Goal: Information Seeking & Learning: Learn about a topic

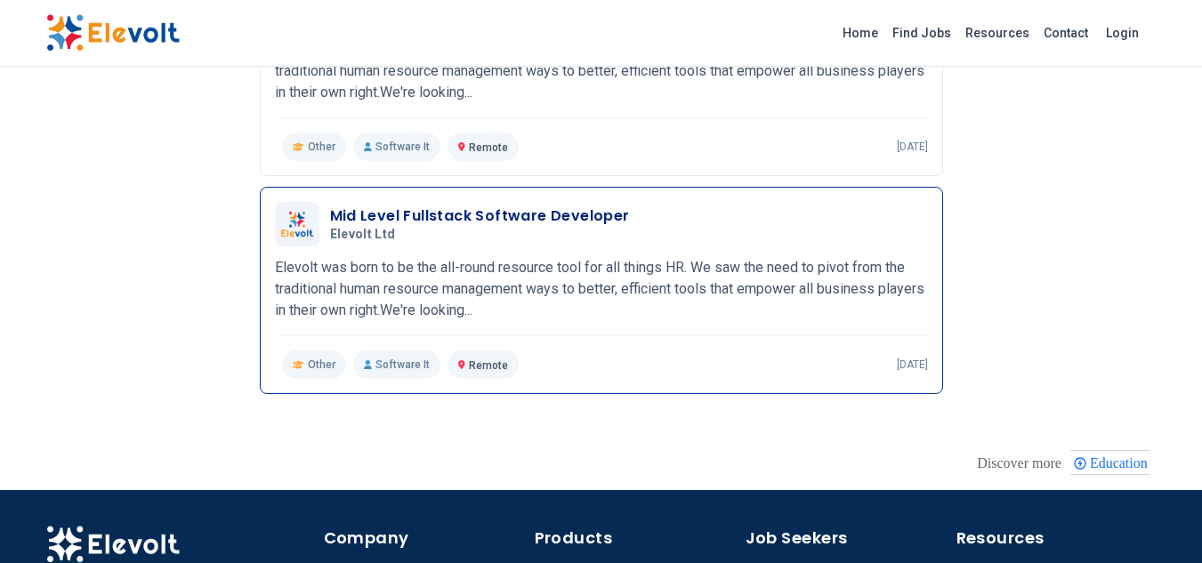
scroll to position [1152, 0]
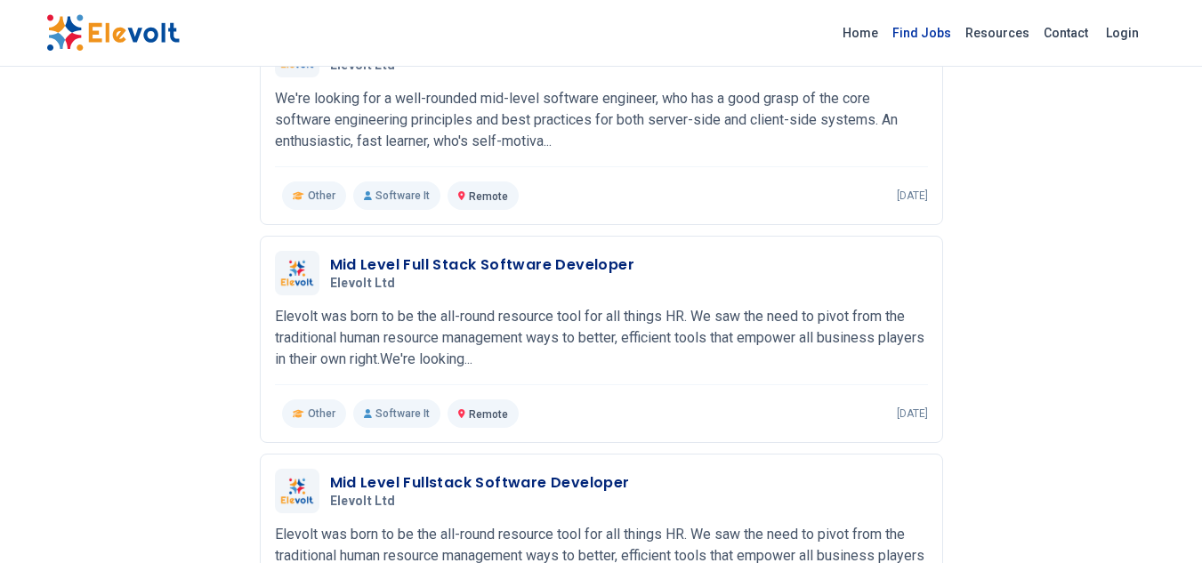
click at [937, 30] on link "Find Jobs" at bounding box center [922, 33] width 73 height 28
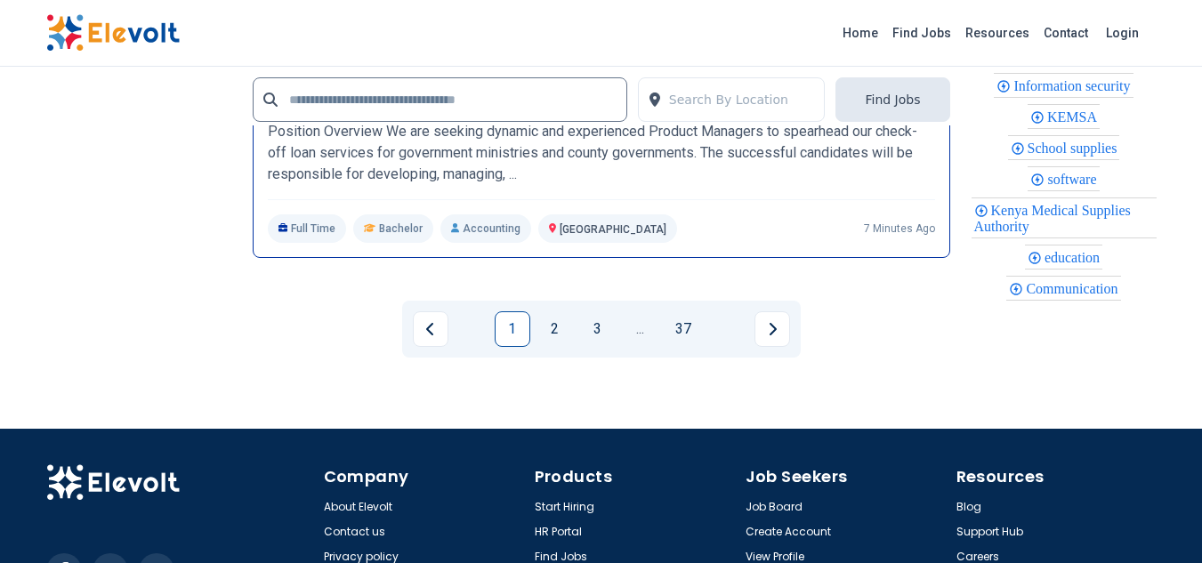
scroll to position [4094, 0]
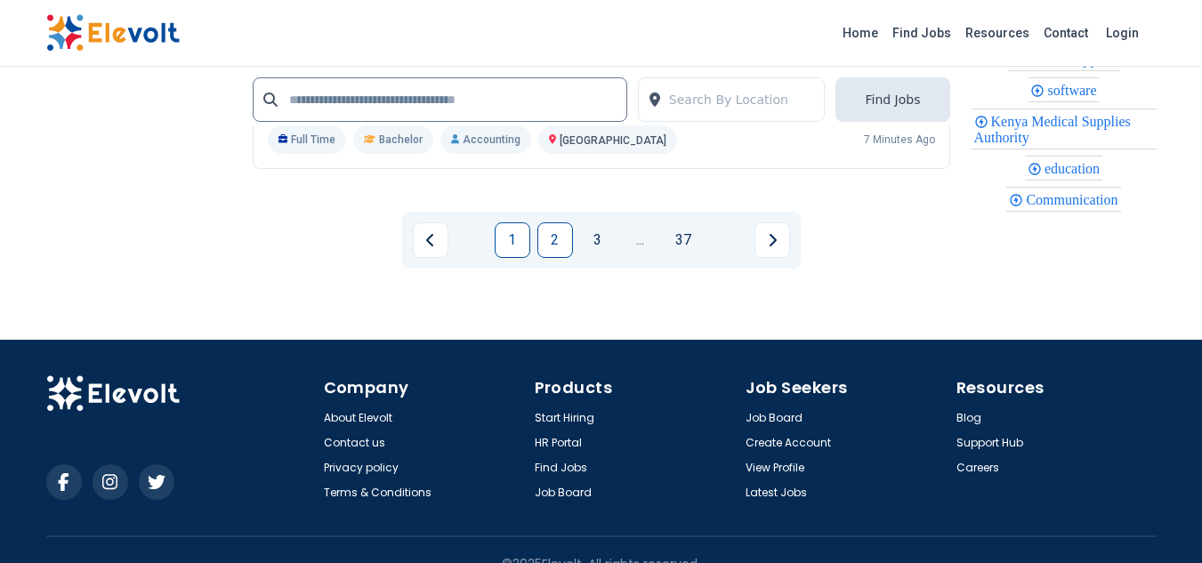
click at [567, 245] on link "2" at bounding box center [556, 241] width 36 height 36
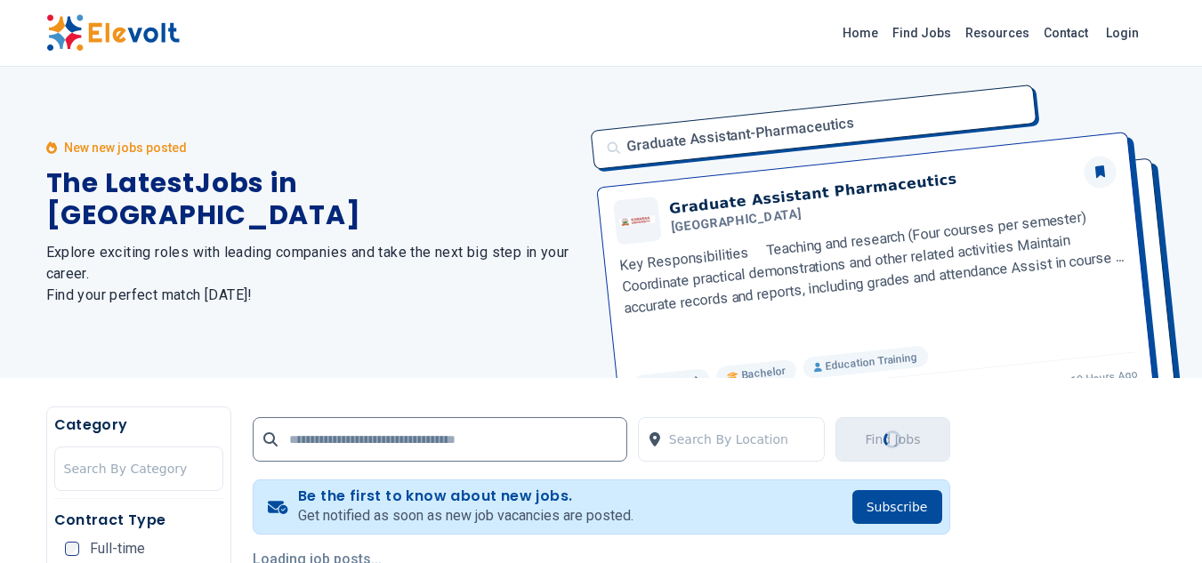
scroll to position [267, 0]
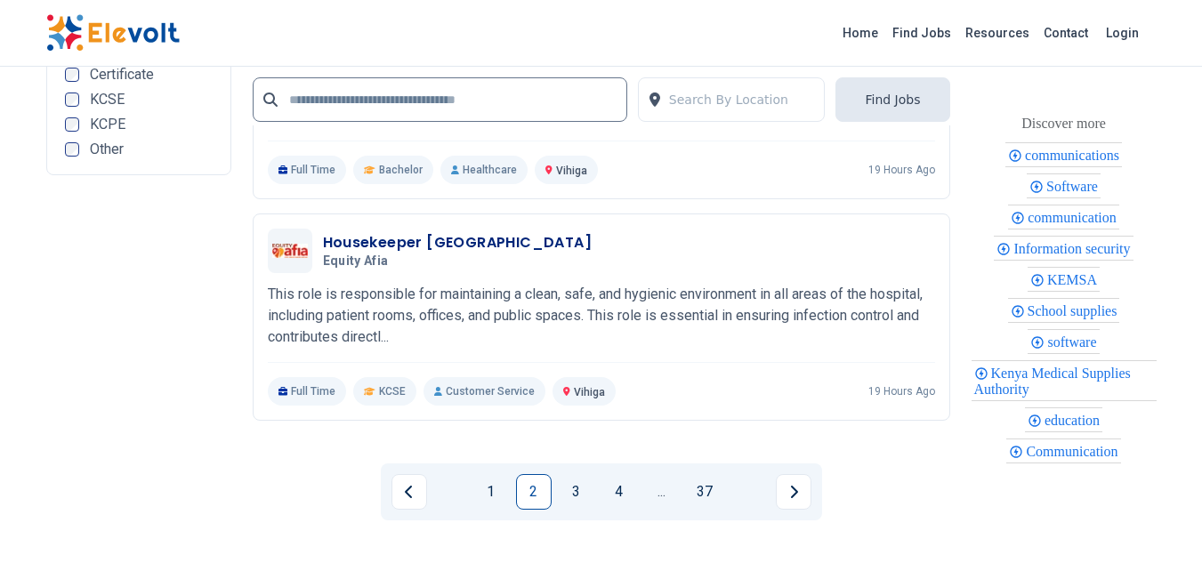
scroll to position [4183, 0]
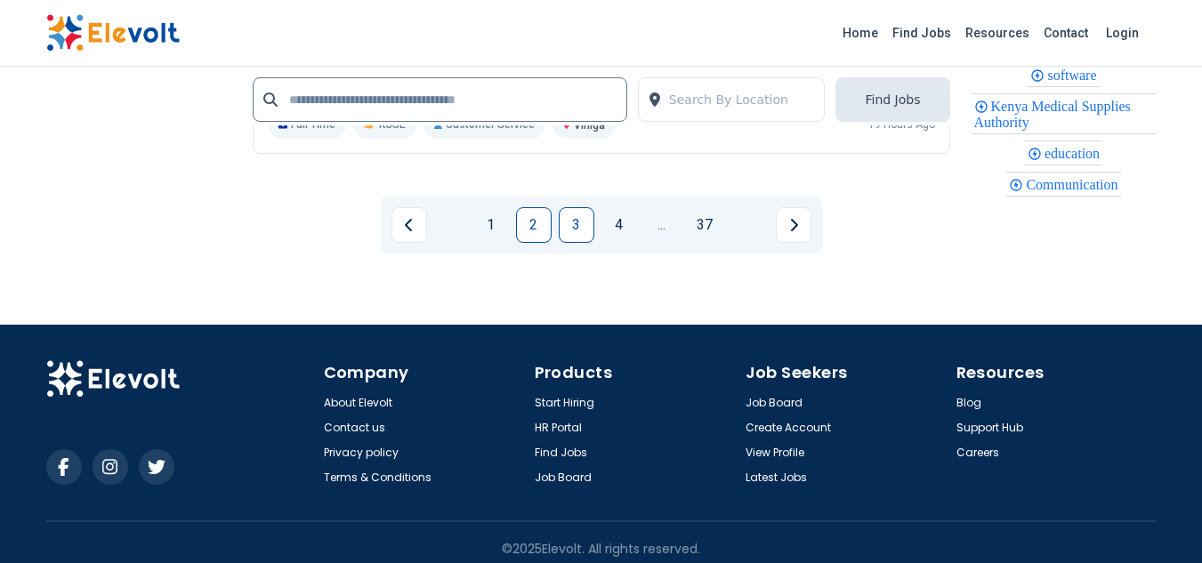
click at [574, 231] on link "3" at bounding box center [577, 225] width 36 height 36
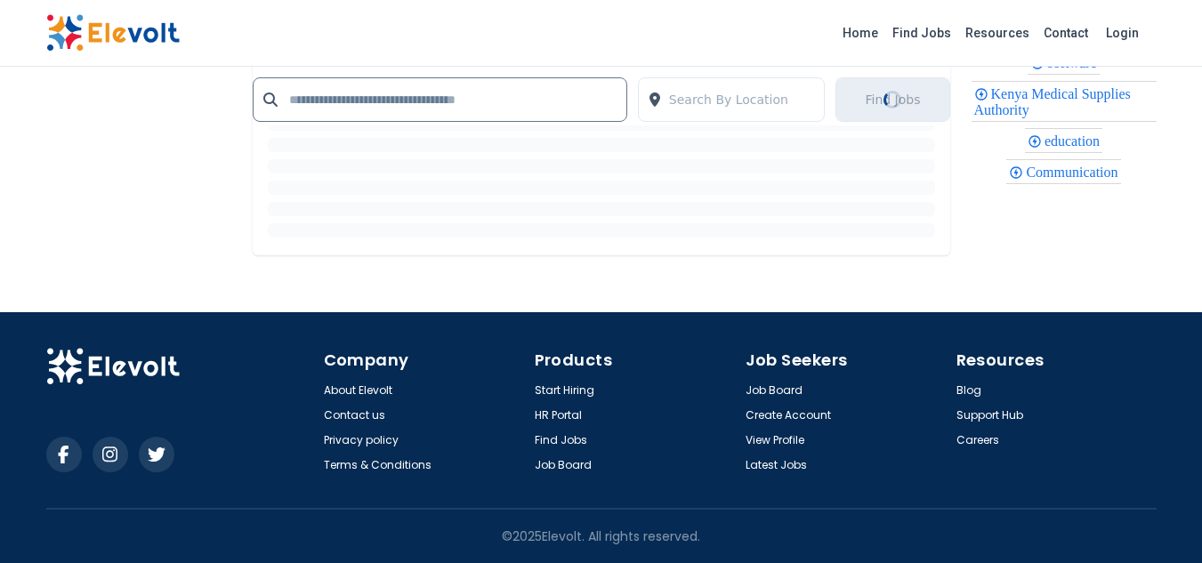
scroll to position [0, 0]
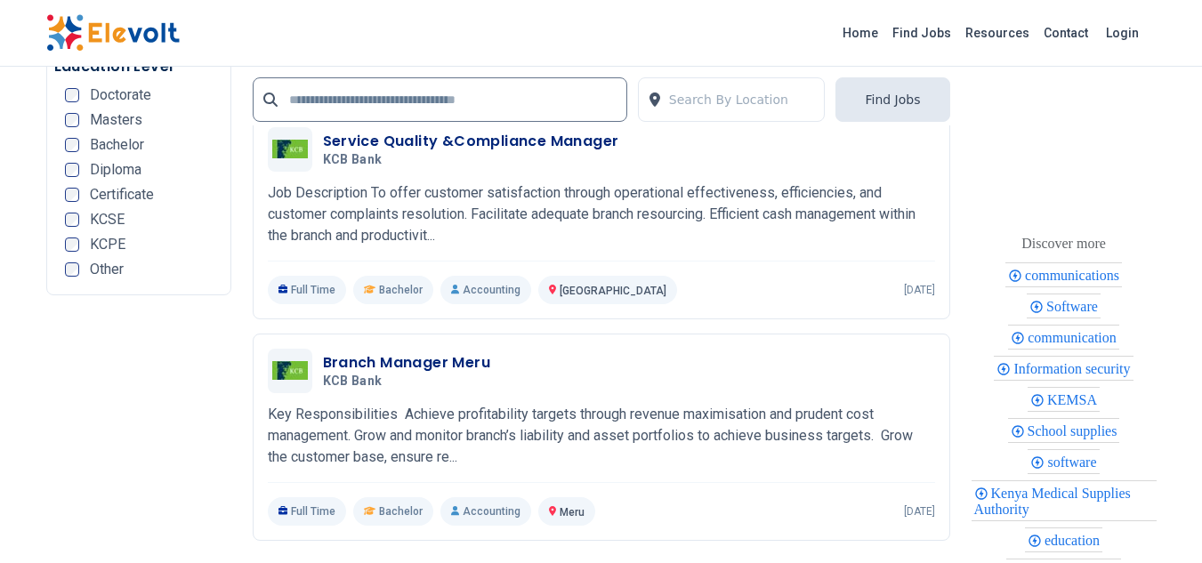
scroll to position [4272, 0]
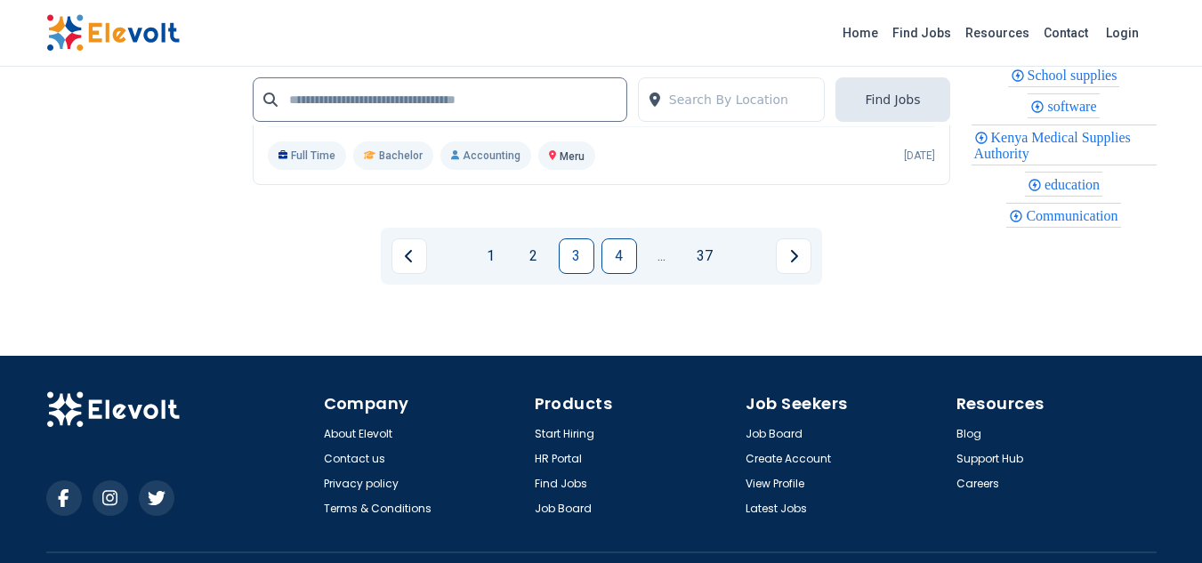
click at [619, 268] on link "4" at bounding box center [620, 257] width 36 height 36
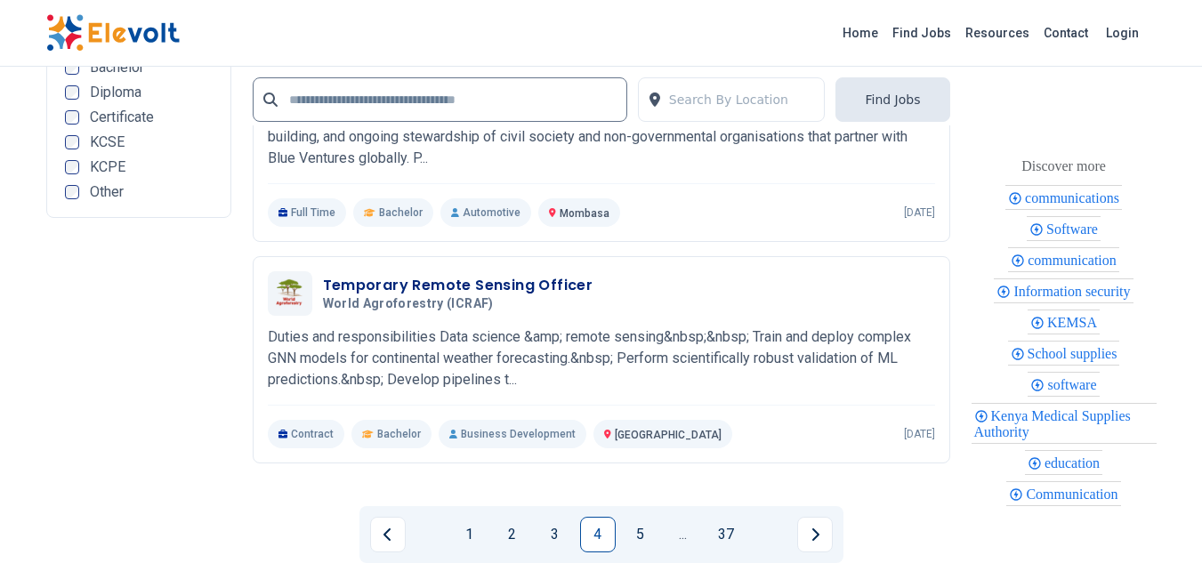
scroll to position [4005, 0]
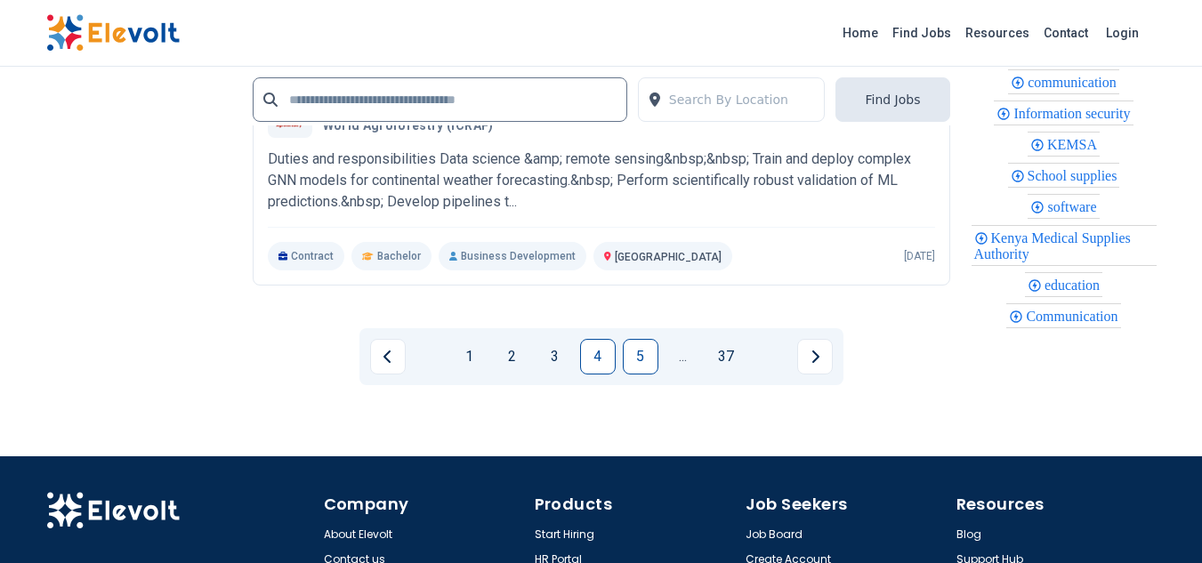
click at [648, 362] on link "5" at bounding box center [641, 357] width 36 height 36
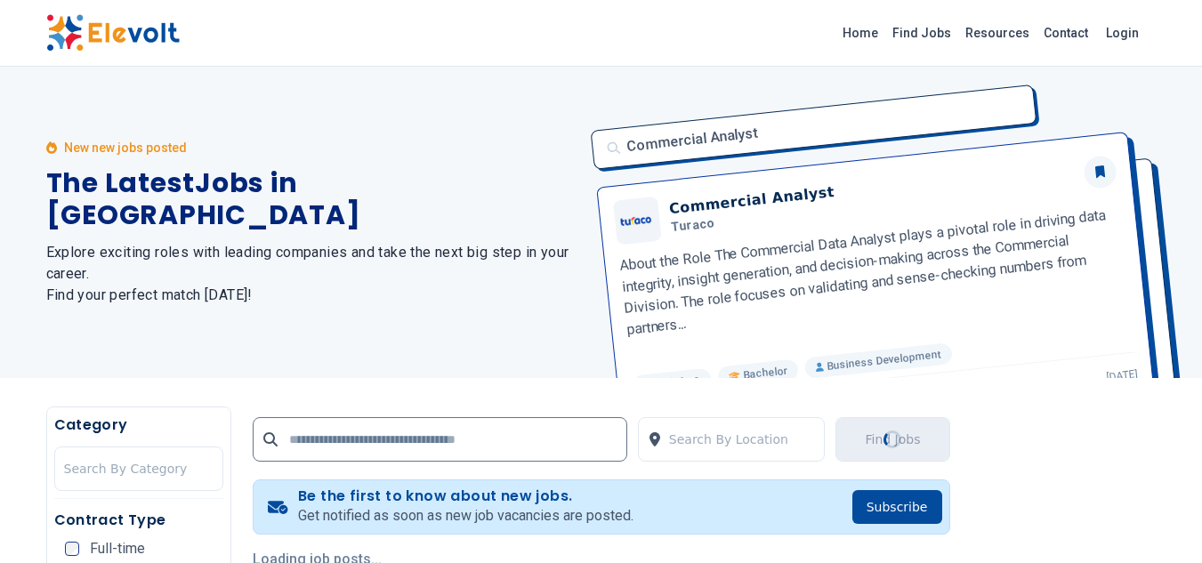
scroll to position [445, 0]
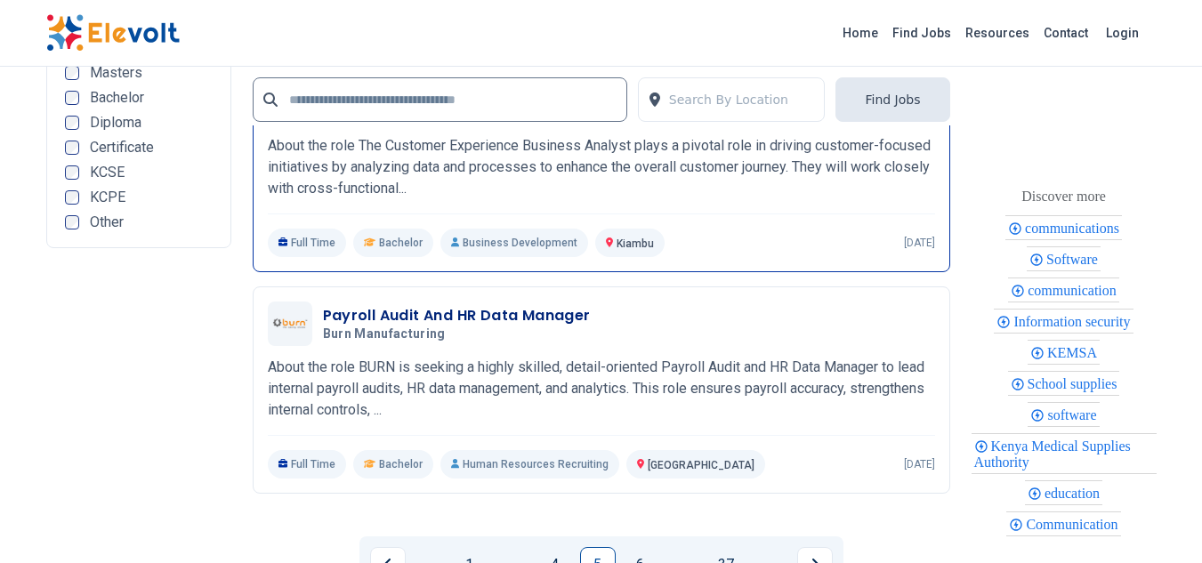
scroll to position [3916, 0]
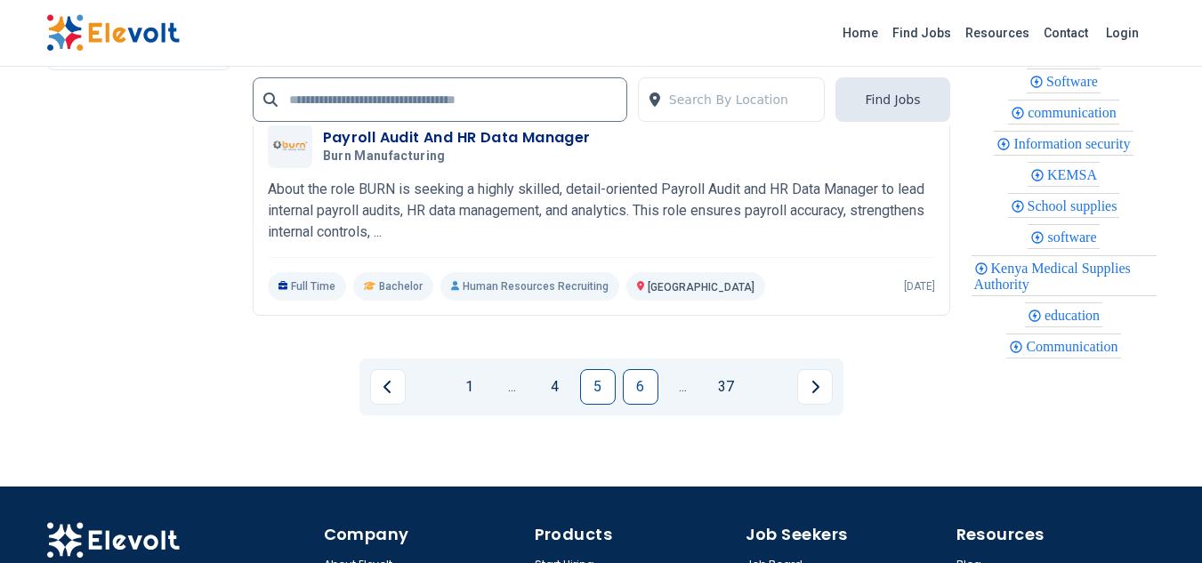
click at [648, 405] on link "6" at bounding box center [641, 387] width 36 height 36
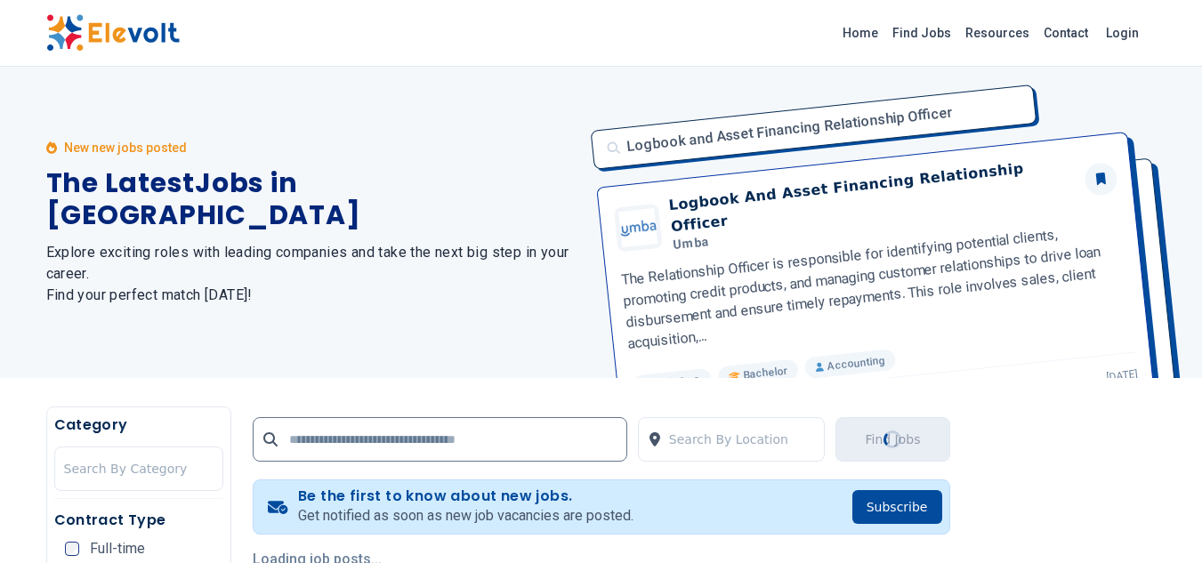
scroll to position [267, 0]
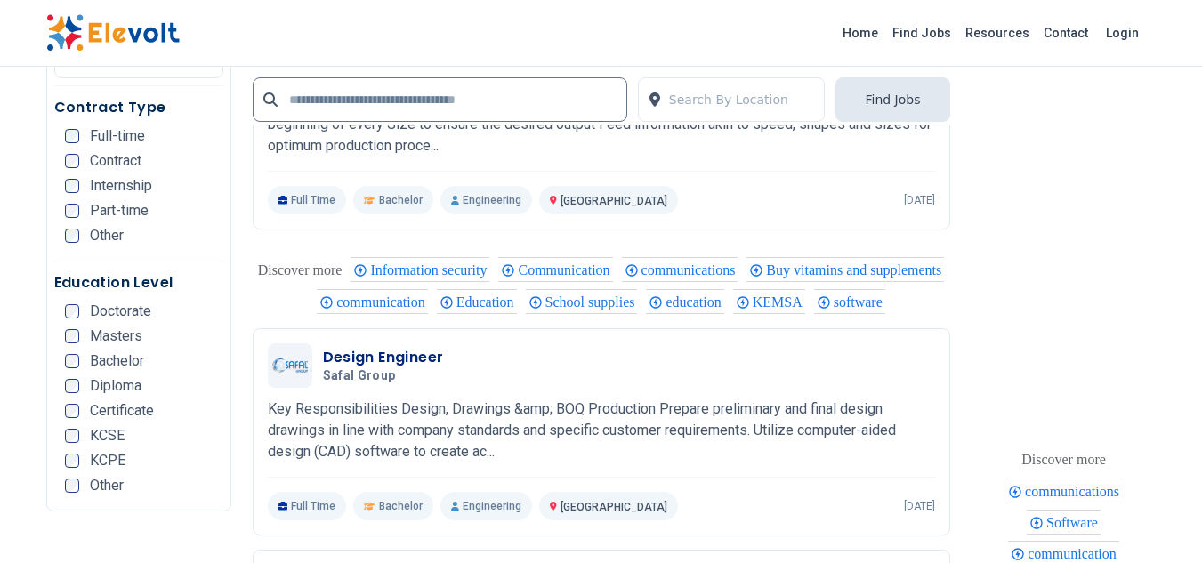
scroll to position [3916, 0]
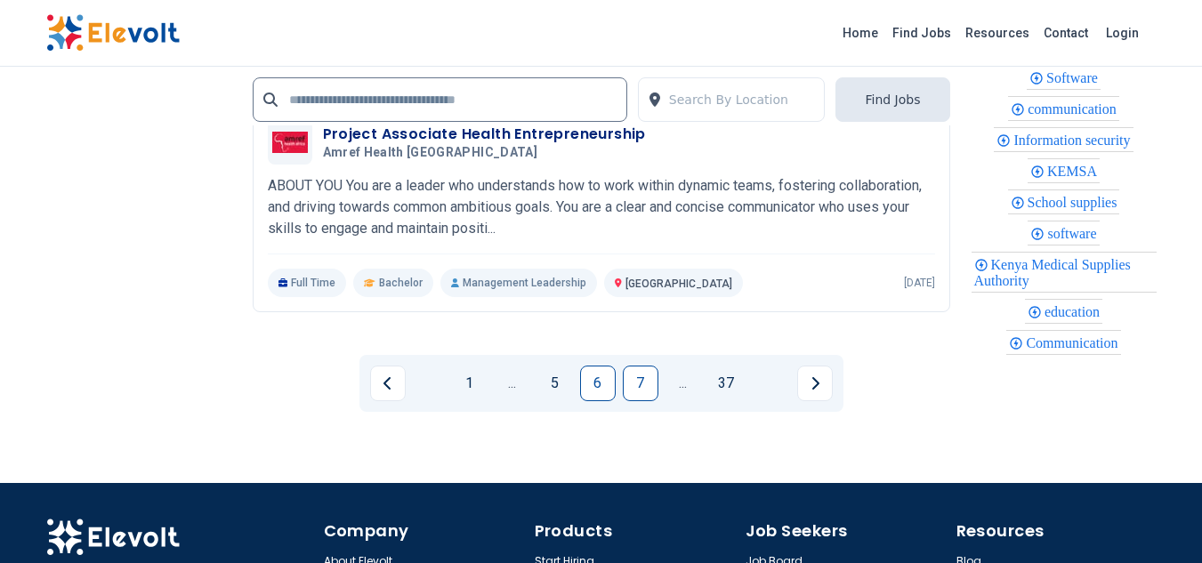
click at [639, 401] on link "7" at bounding box center [641, 384] width 36 height 36
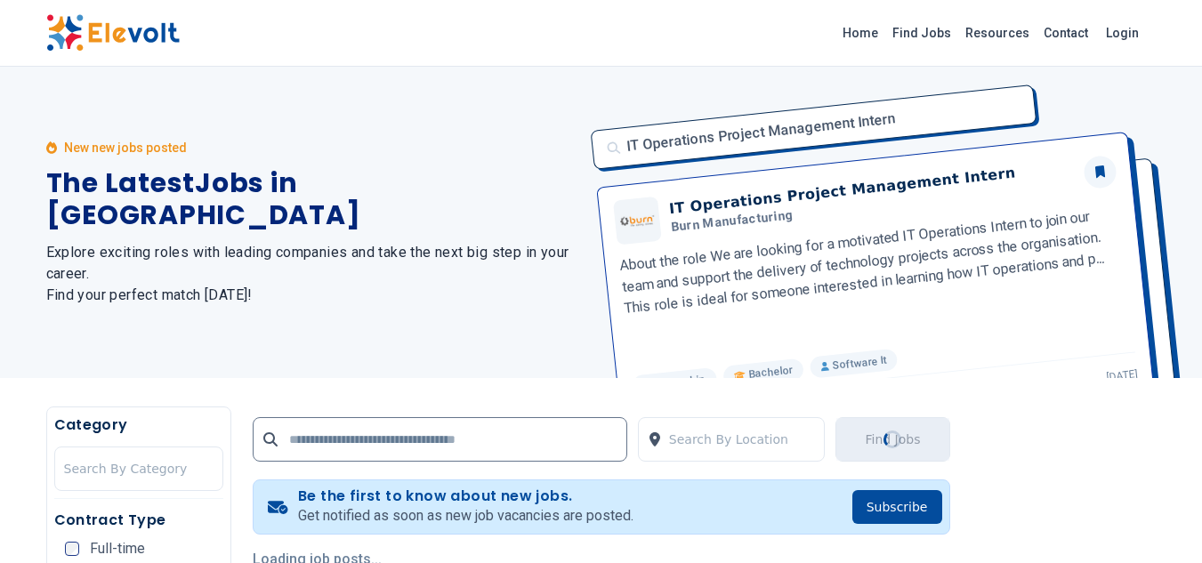
scroll to position [356, 0]
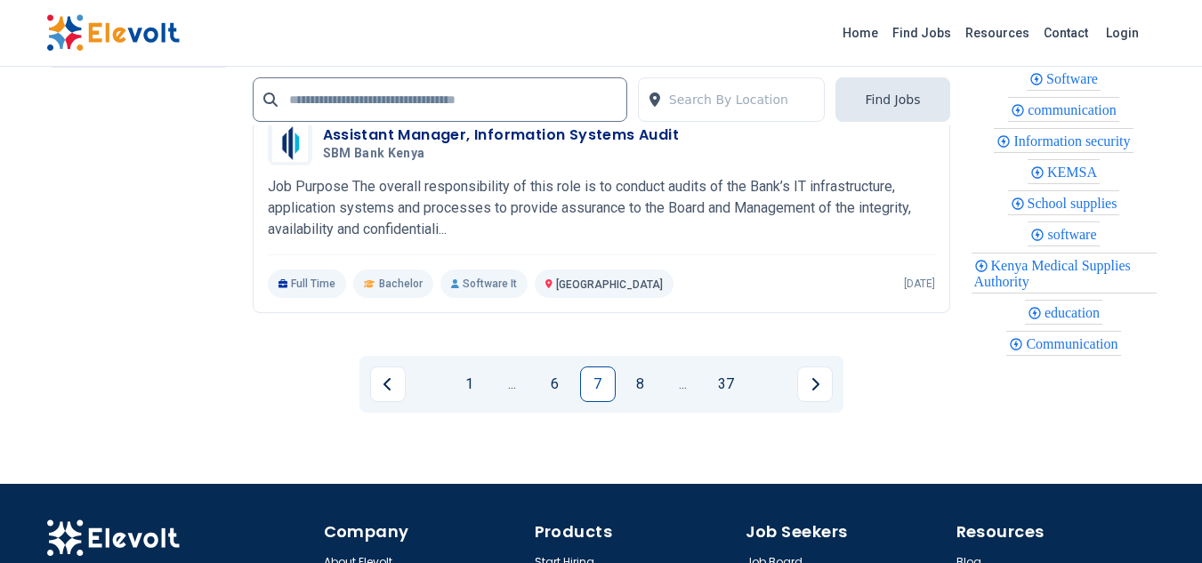
scroll to position [4177, 0]
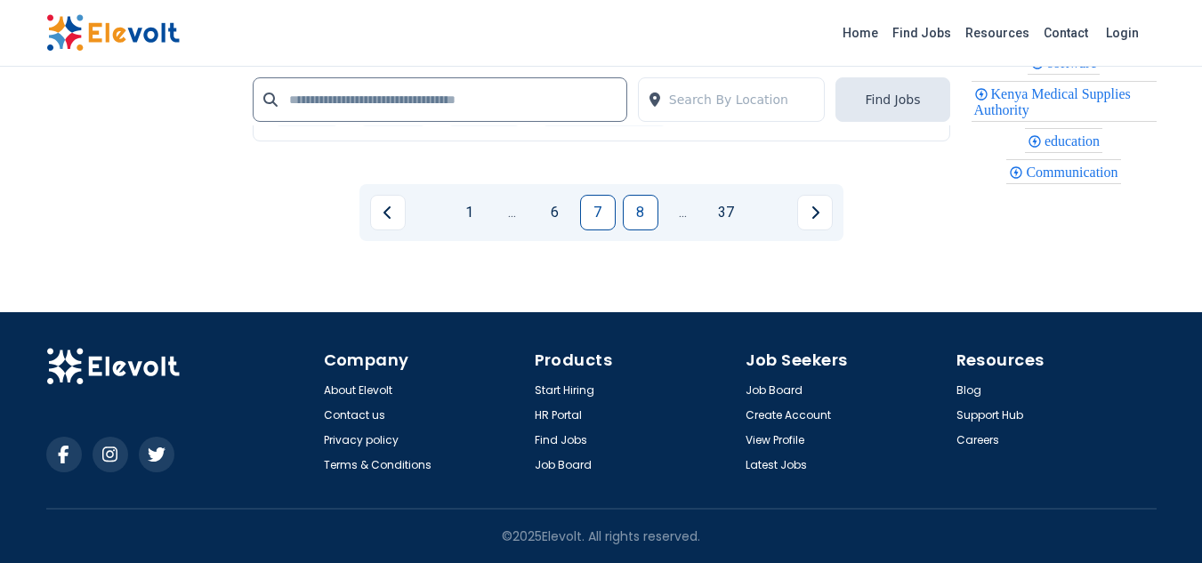
click at [637, 207] on link "8" at bounding box center [641, 213] width 36 height 36
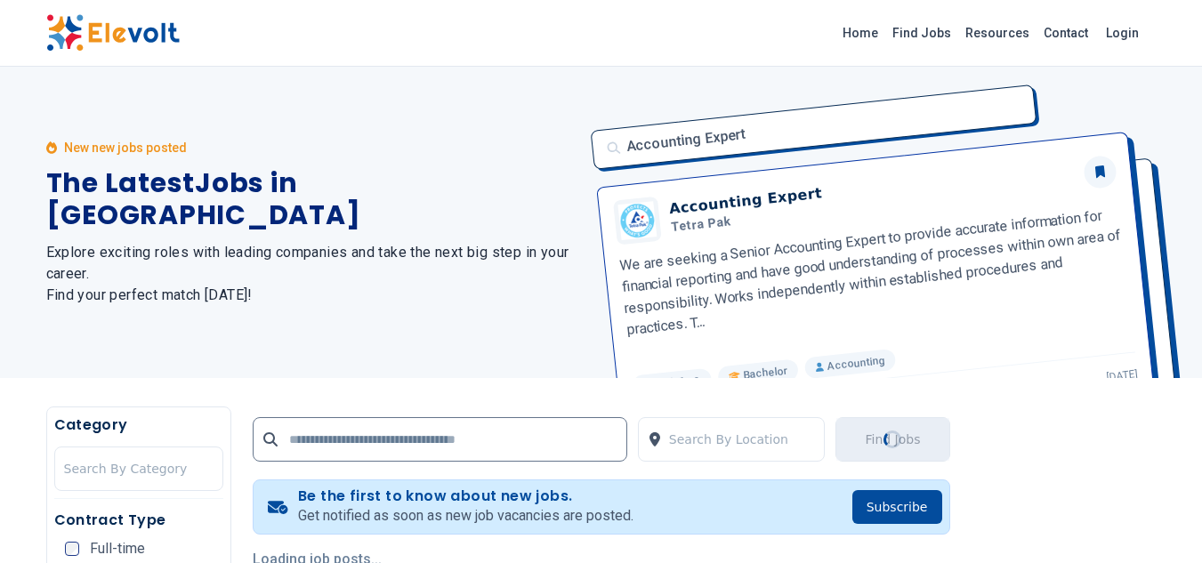
scroll to position [267, 0]
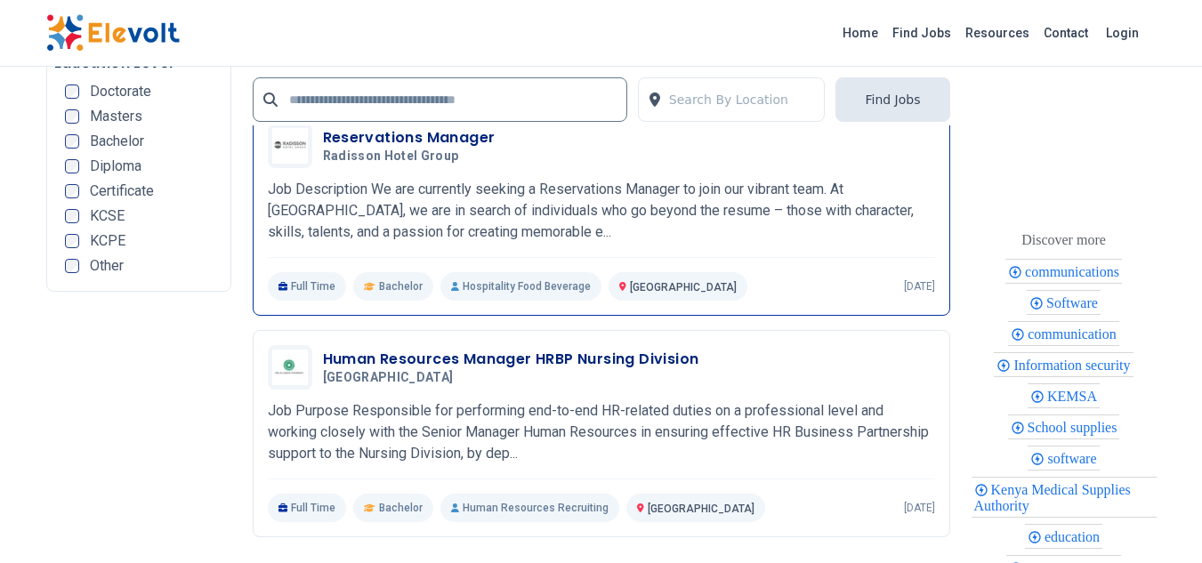
scroll to position [4005, 0]
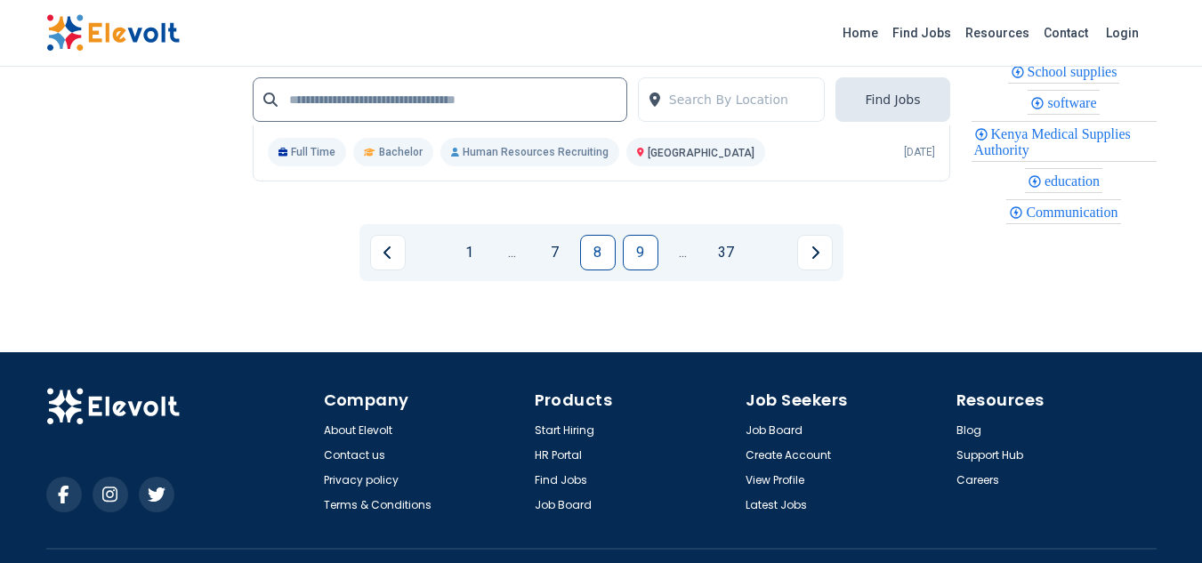
click at [644, 260] on link "9" at bounding box center [641, 253] width 36 height 36
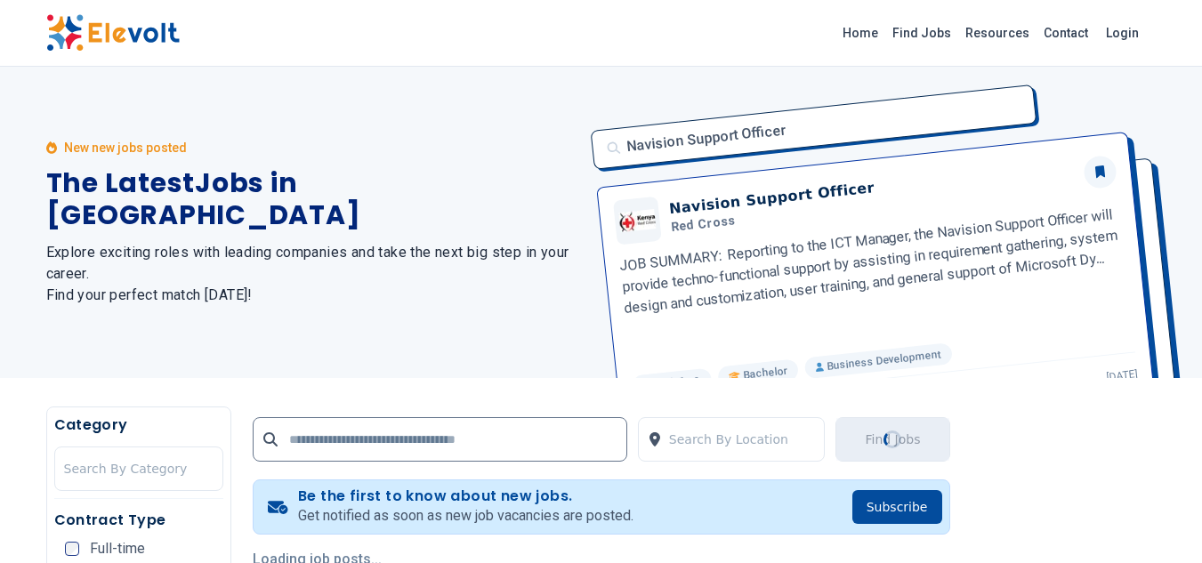
scroll to position [267, 0]
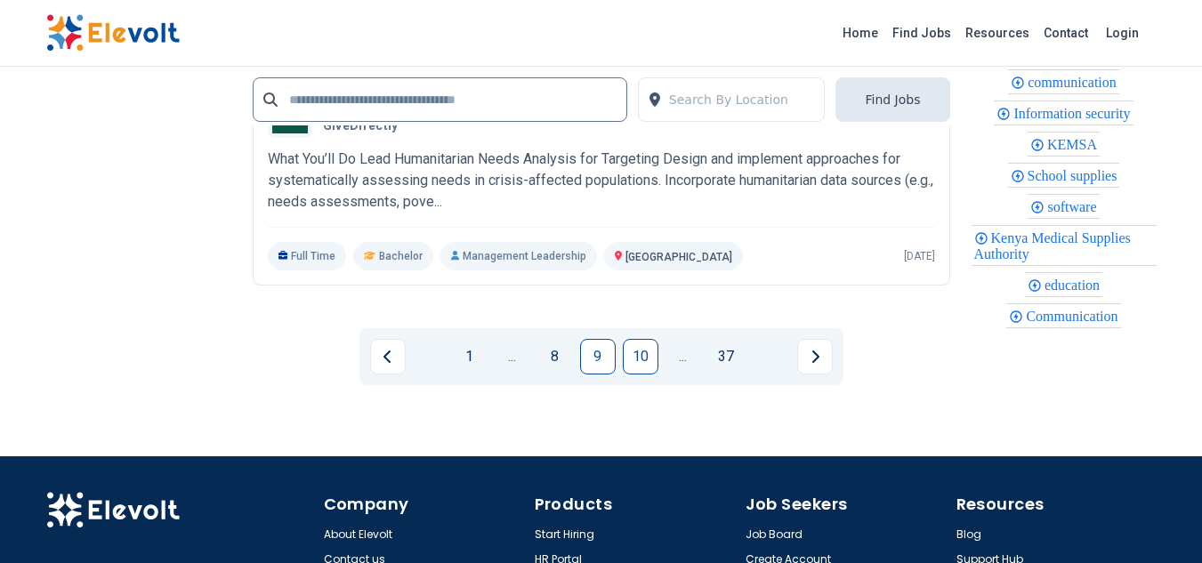
scroll to position [4005, 0]
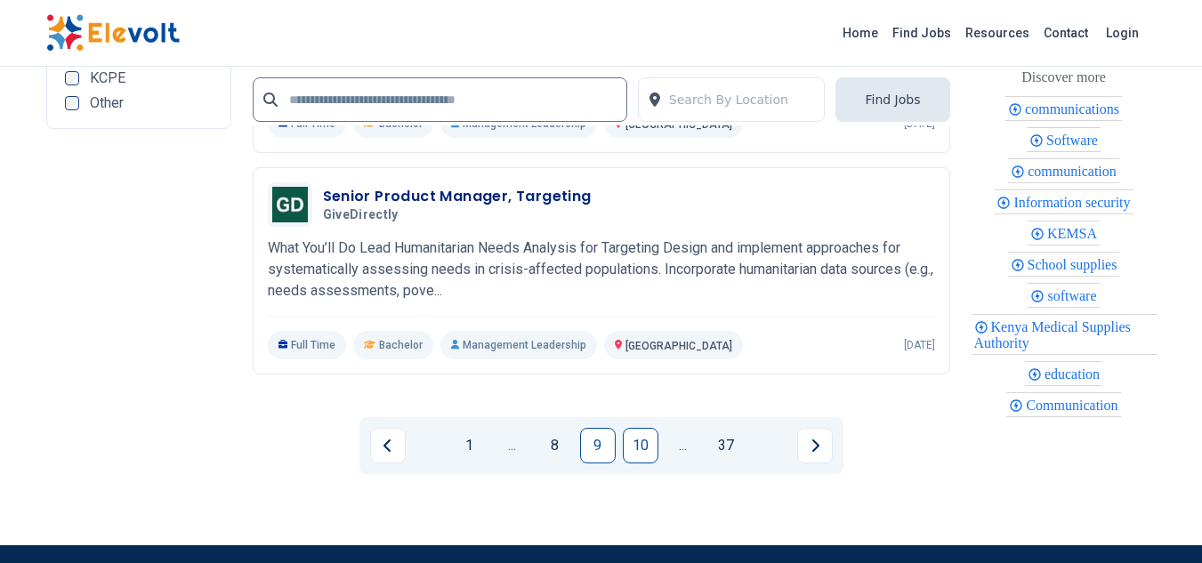
click at [637, 445] on link "10" at bounding box center [641, 446] width 36 height 36
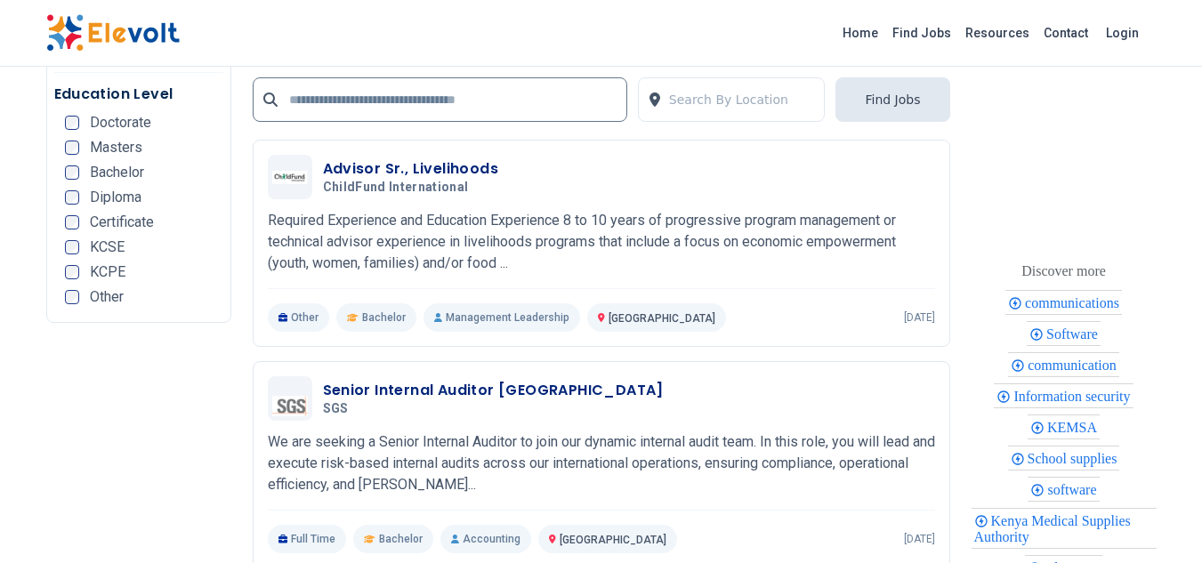
scroll to position [4005, 0]
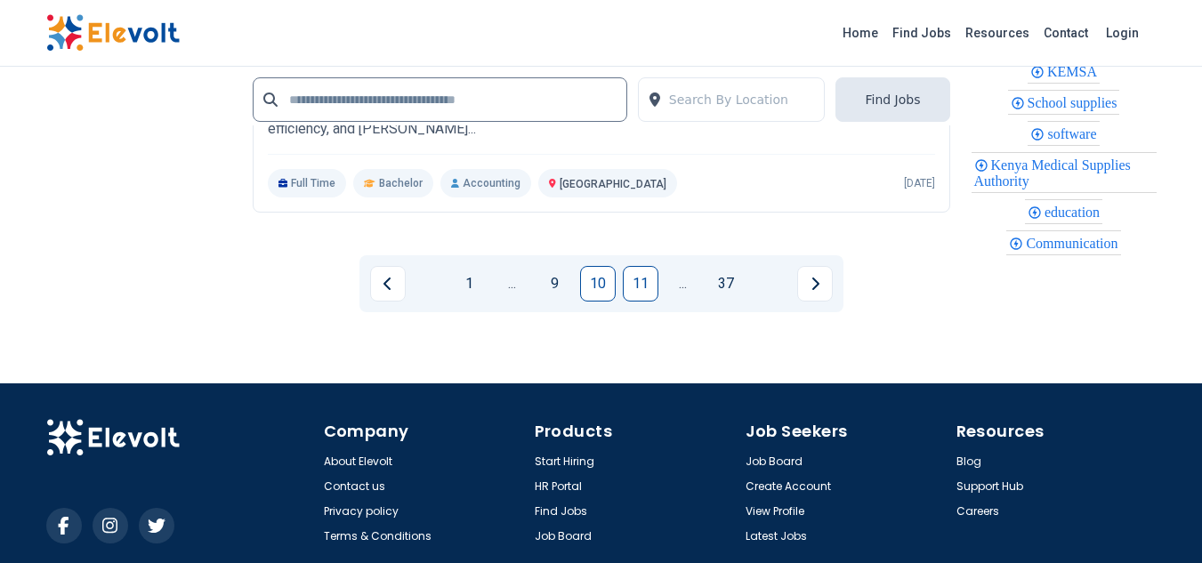
click at [633, 285] on link "11" at bounding box center [641, 284] width 36 height 36
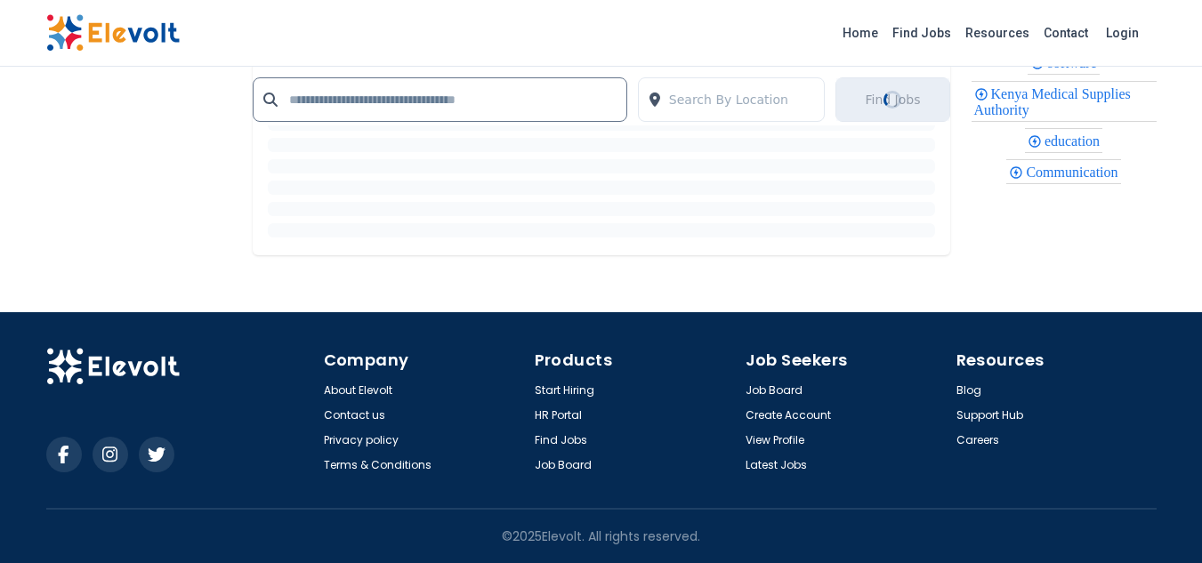
scroll to position [0, 0]
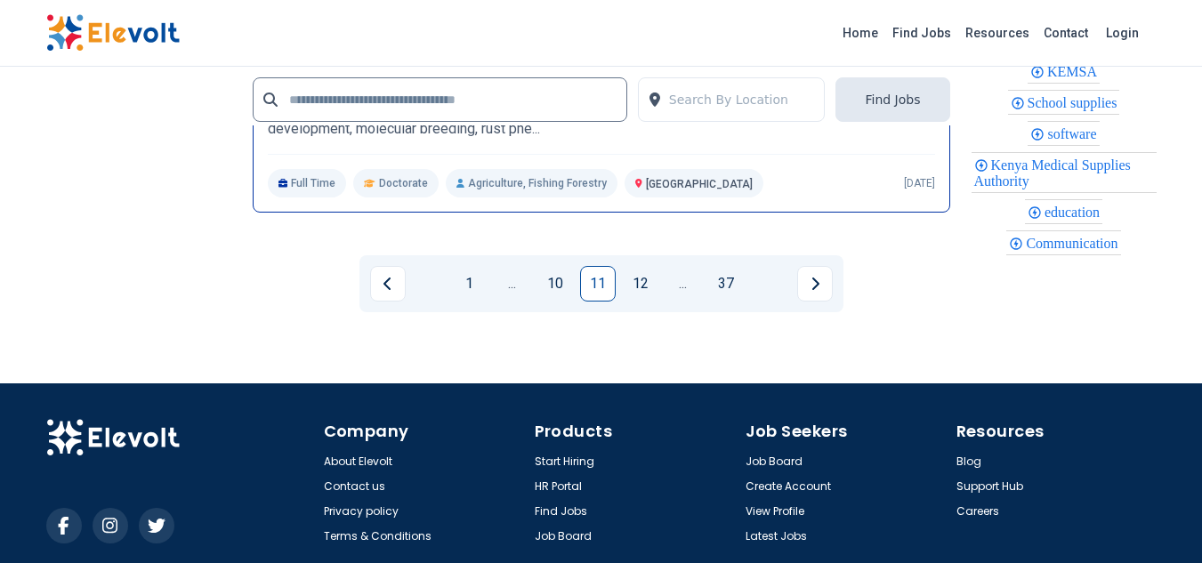
scroll to position [4094, 0]
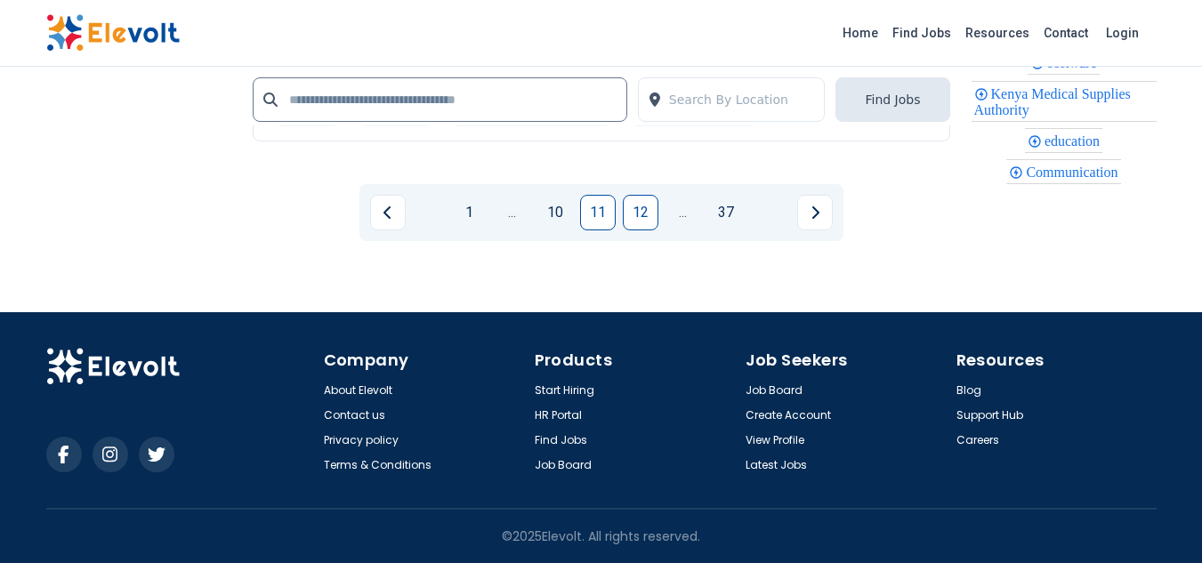
click at [634, 227] on link "12" at bounding box center [641, 213] width 36 height 36
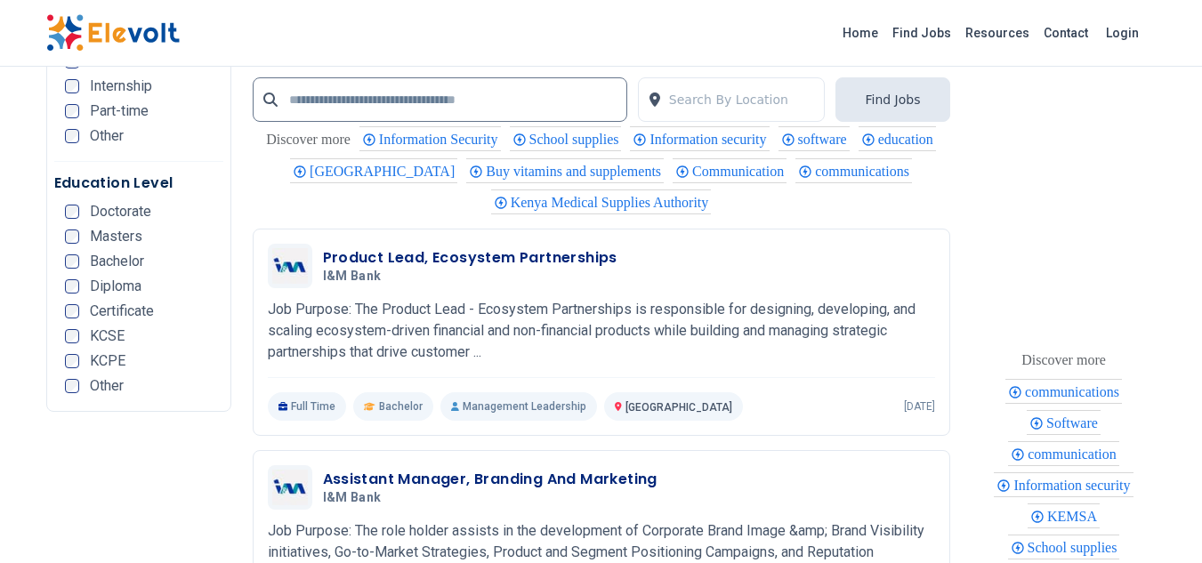
scroll to position [3916, 0]
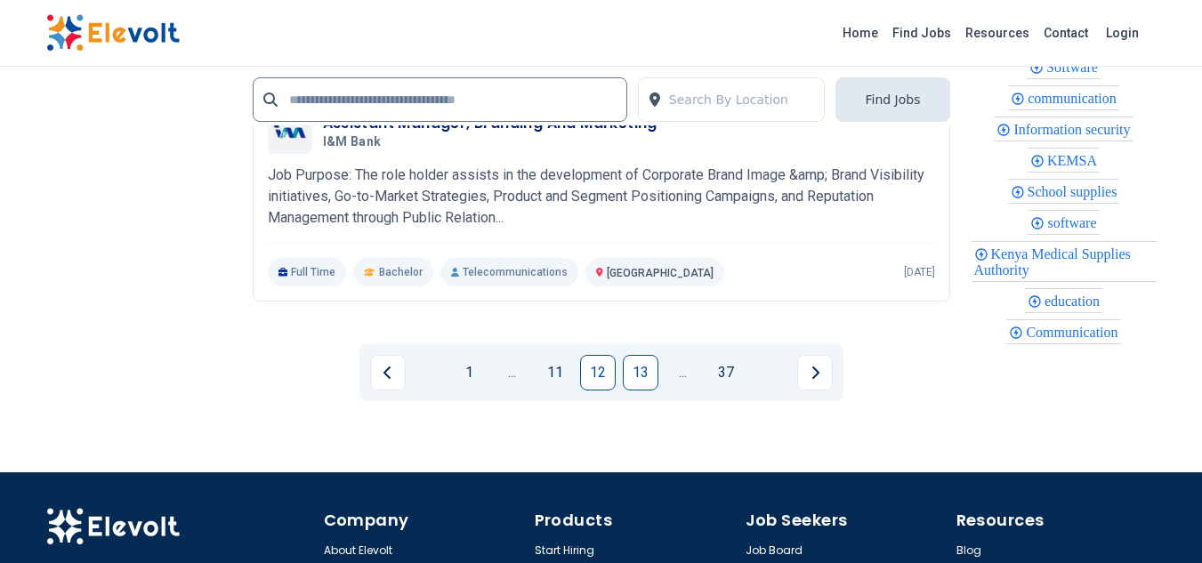
click at [642, 391] on link "13" at bounding box center [641, 373] width 36 height 36
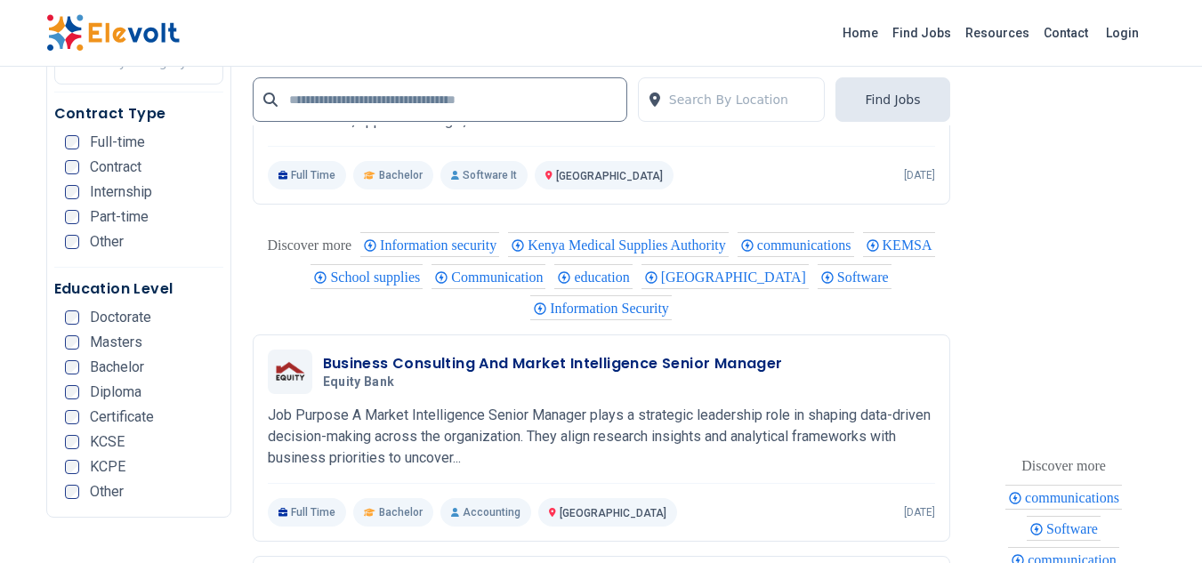
scroll to position [3916, 0]
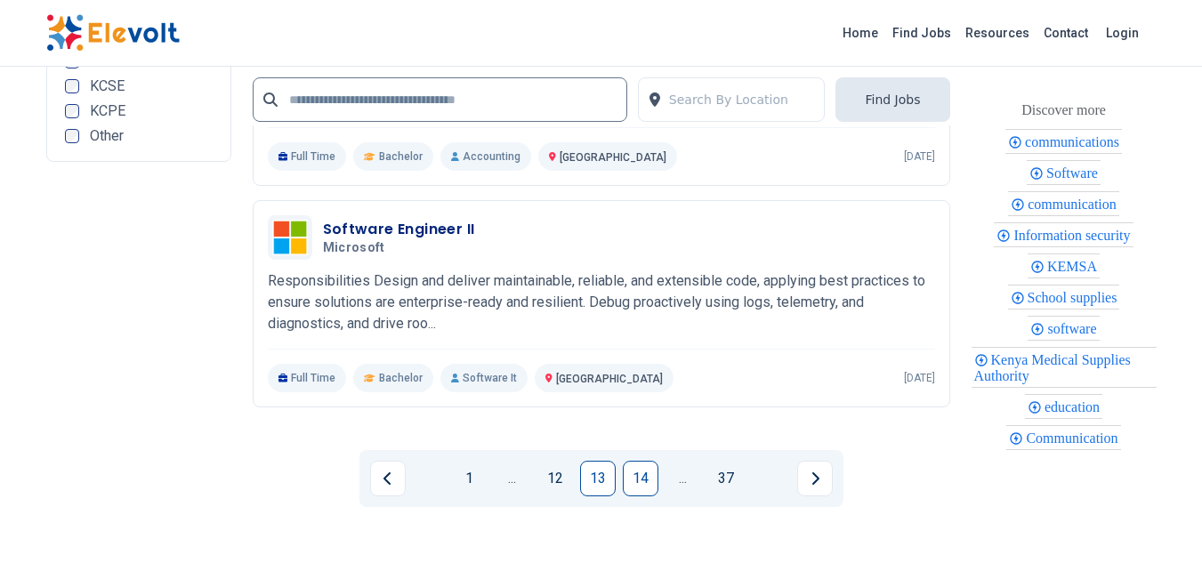
click at [650, 477] on link "14" at bounding box center [641, 479] width 36 height 36
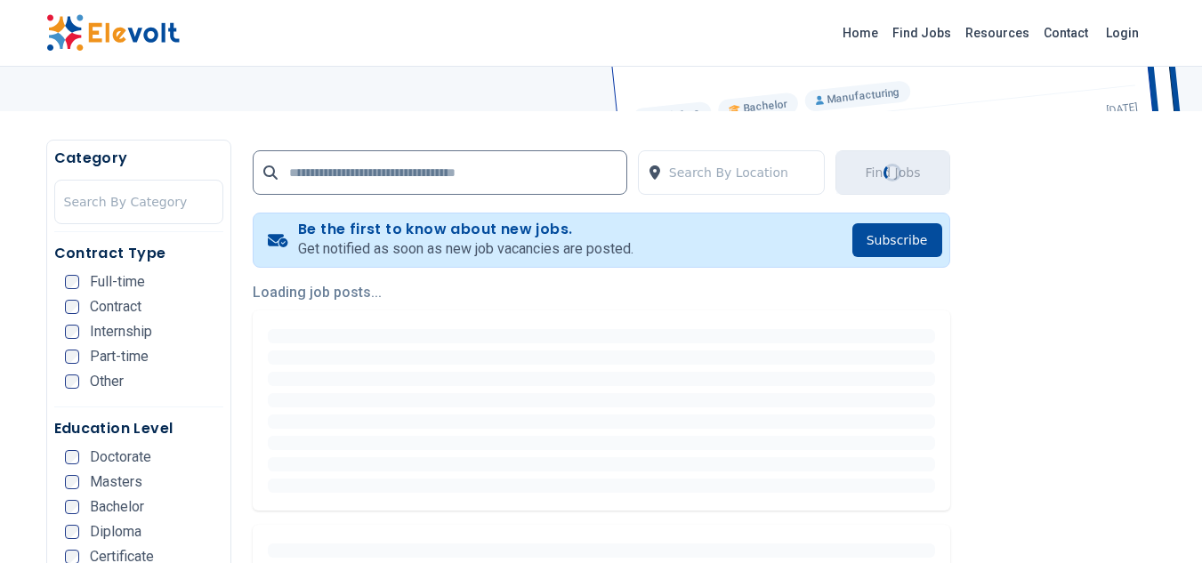
scroll to position [356, 0]
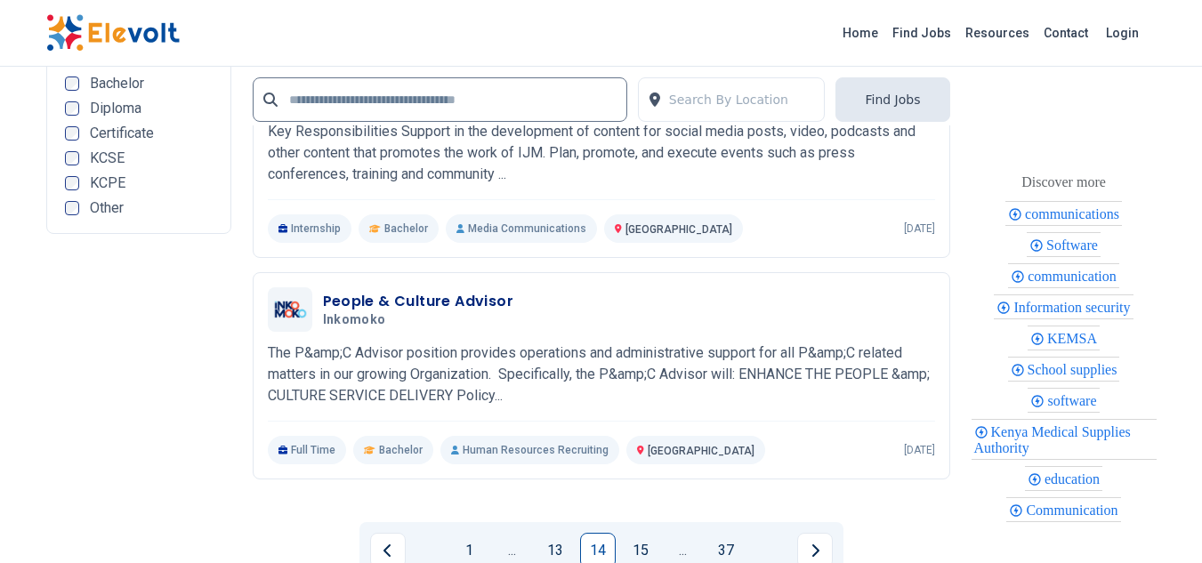
scroll to position [4077, 0]
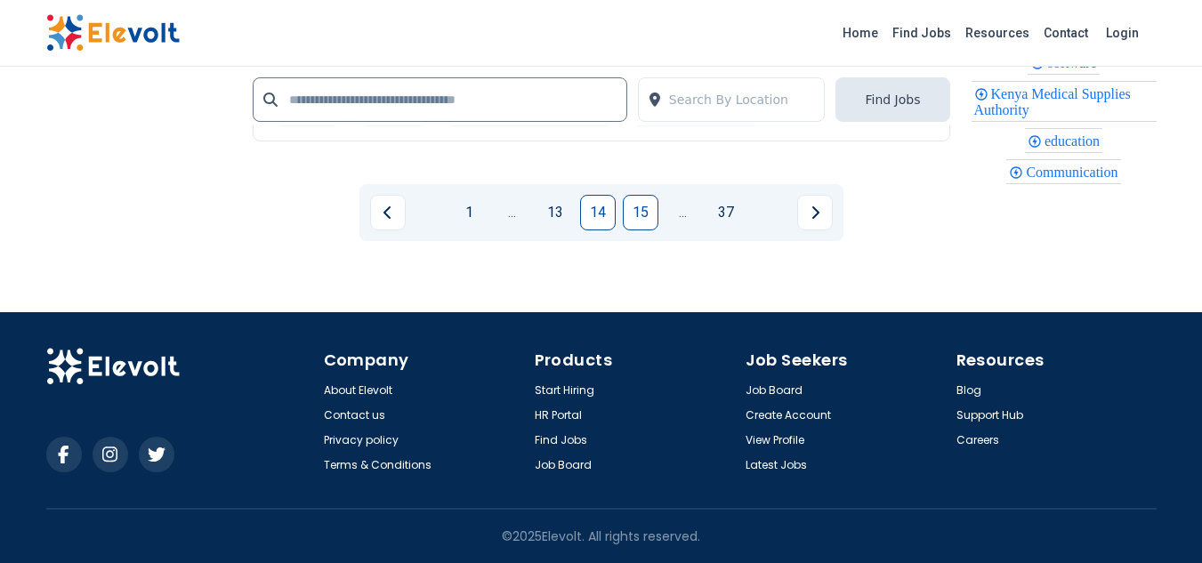
click at [634, 220] on link "15" at bounding box center [641, 213] width 36 height 36
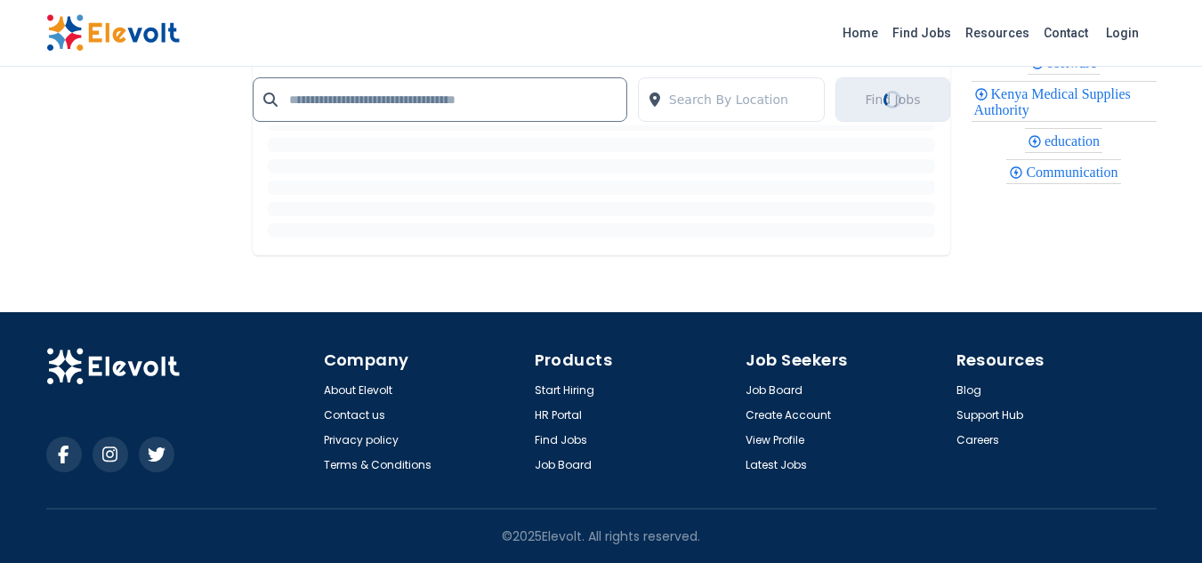
scroll to position [0, 0]
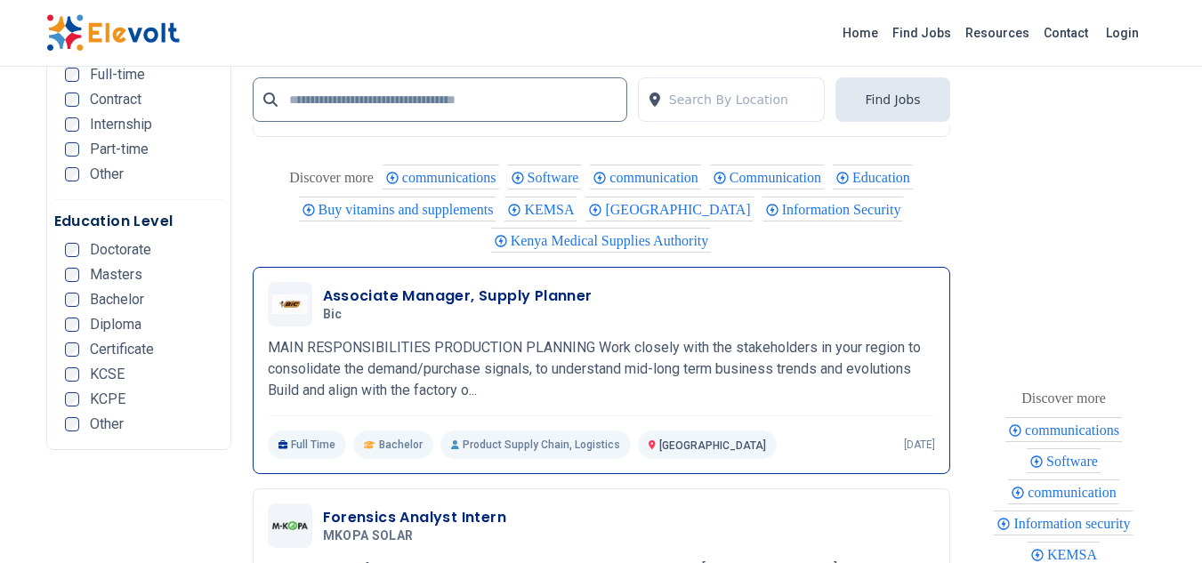
scroll to position [4005, 0]
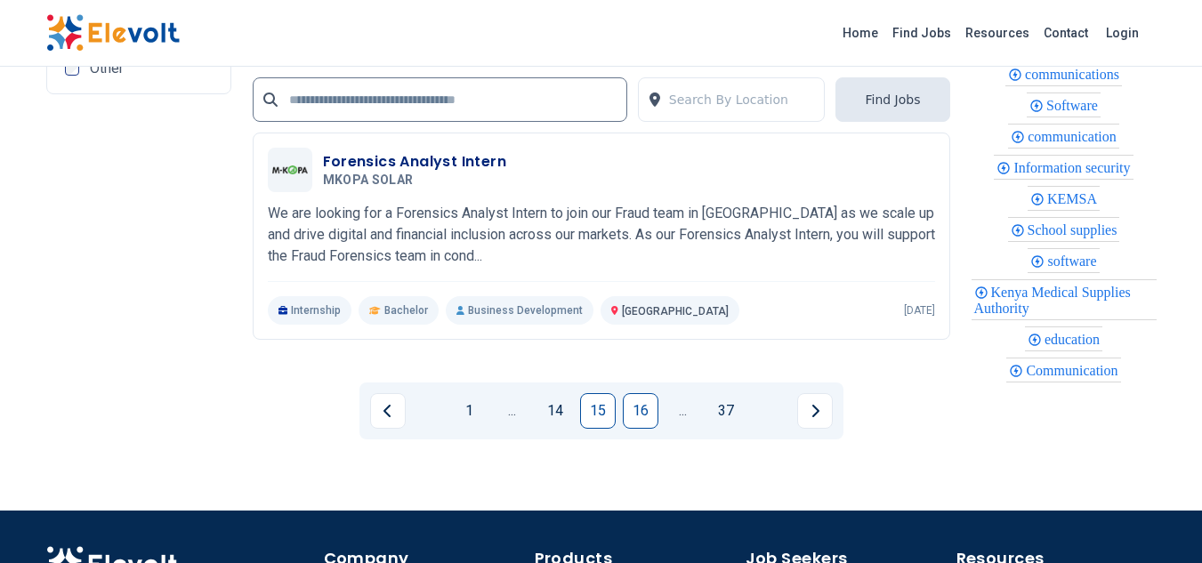
click at [645, 429] on link "16" at bounding box center [641, 411] width 36 height 36
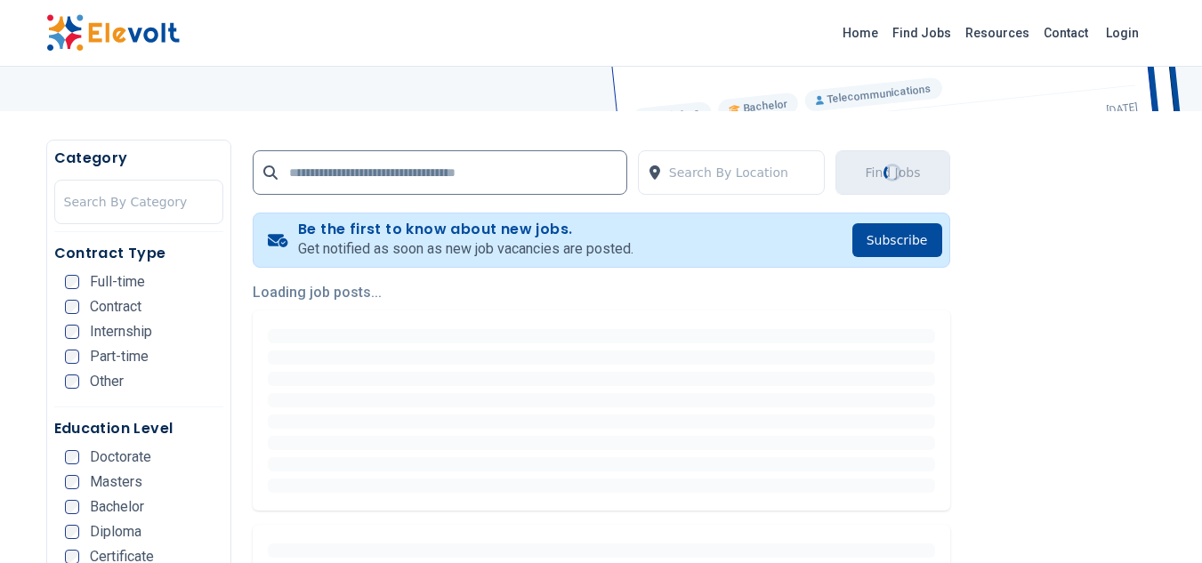
scroll to position [356, 0]
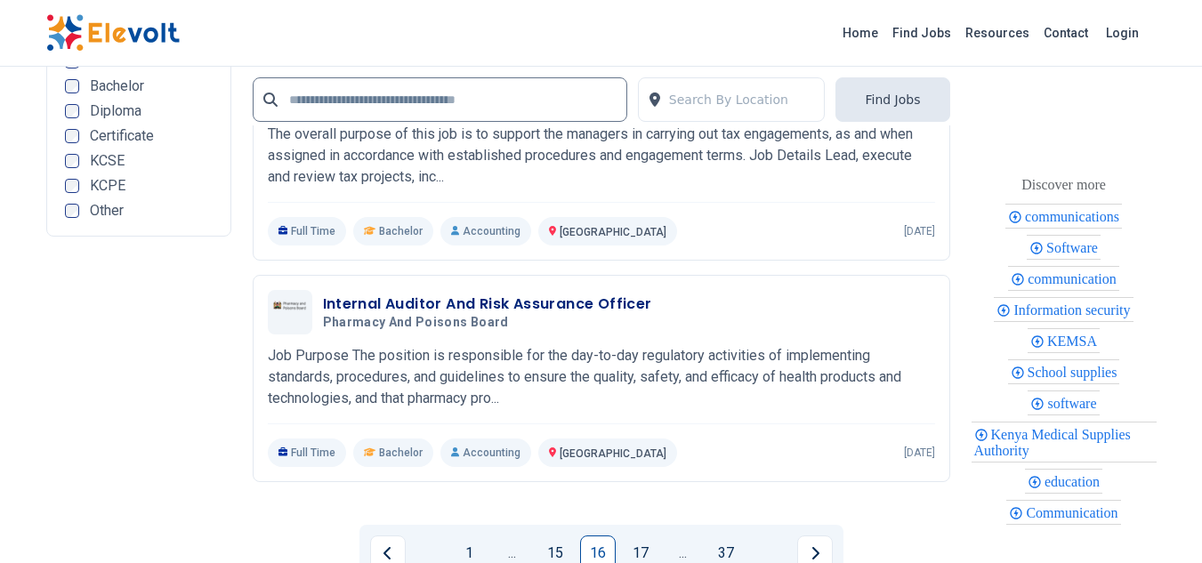
scroll to position [3916, 0]
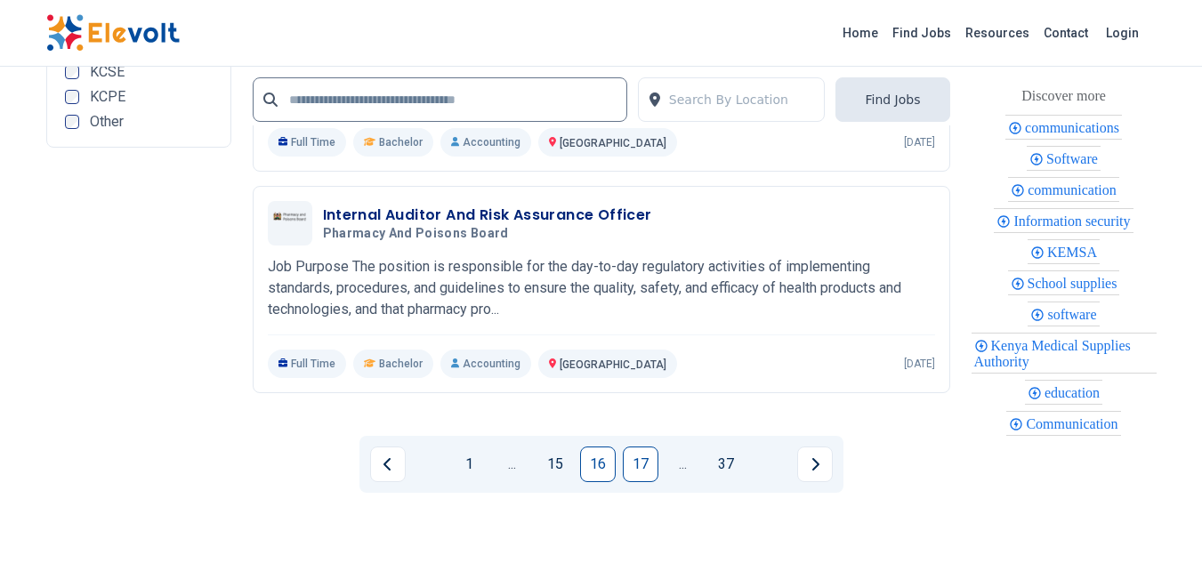
click at [637, 475] on link "17" at bounding box center [641, 465] width 36 height 36
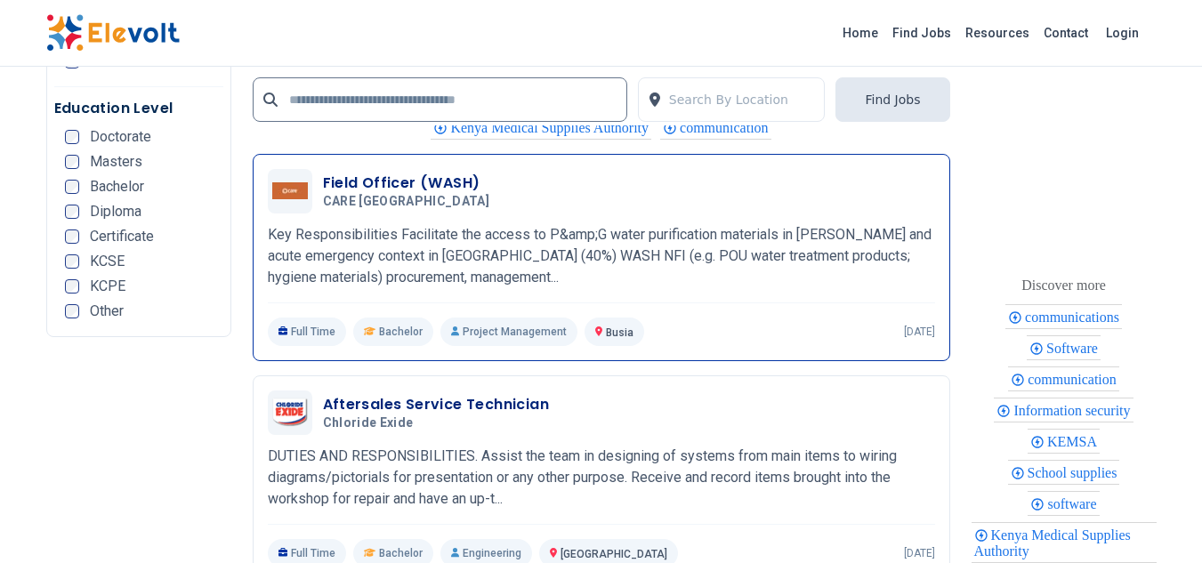
scroll to position [3916, 0]
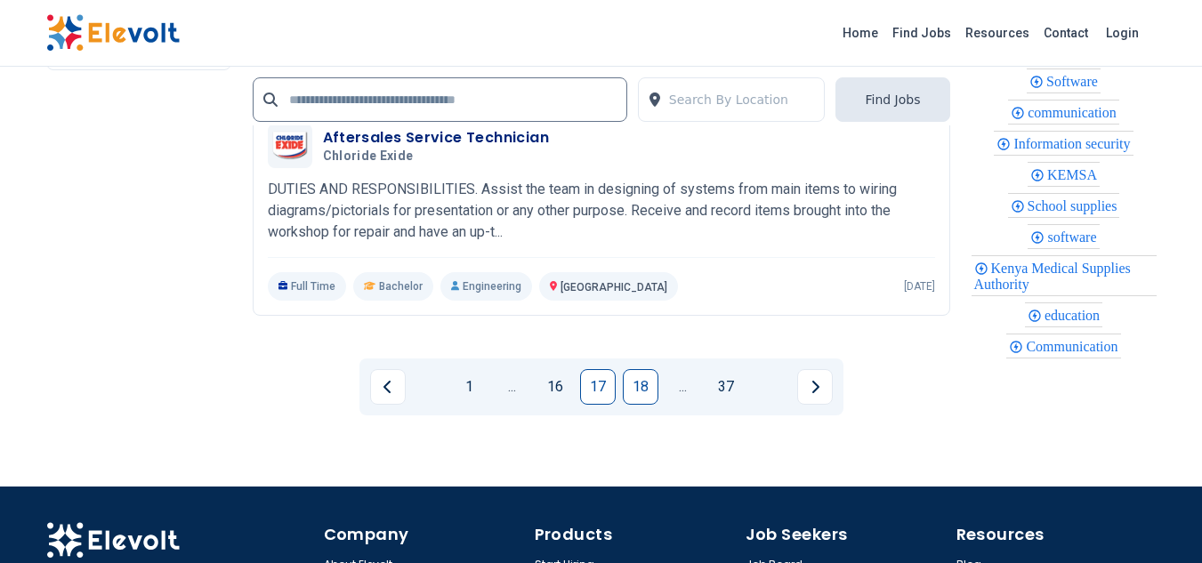
click at [652, 405] on link "18" at bounding box center [641, 387] width 36 height 36
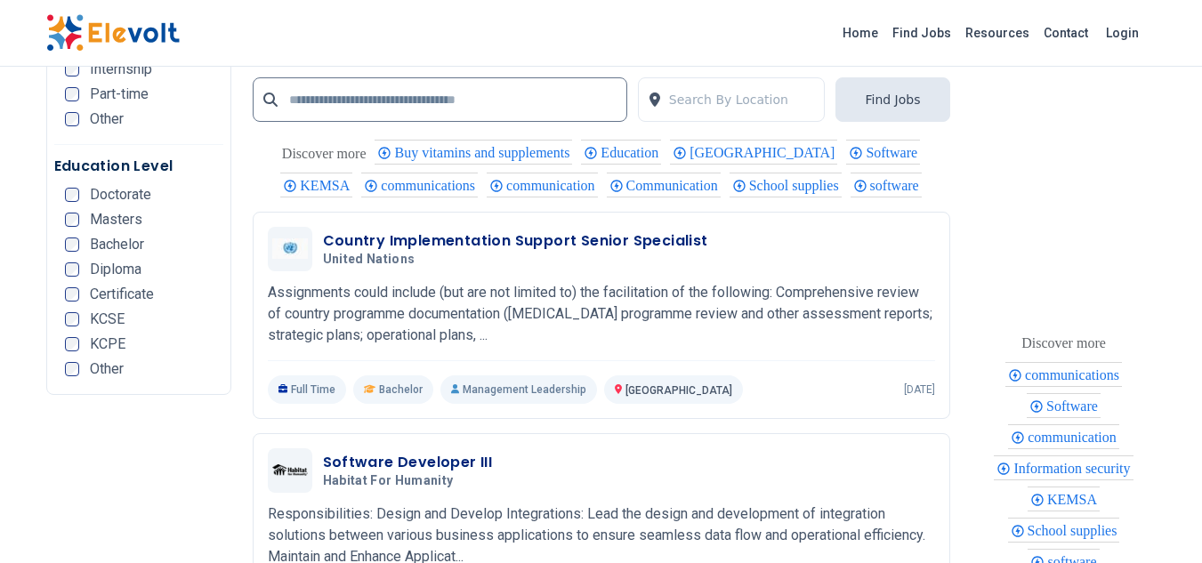
scroll to position [4005, 0]
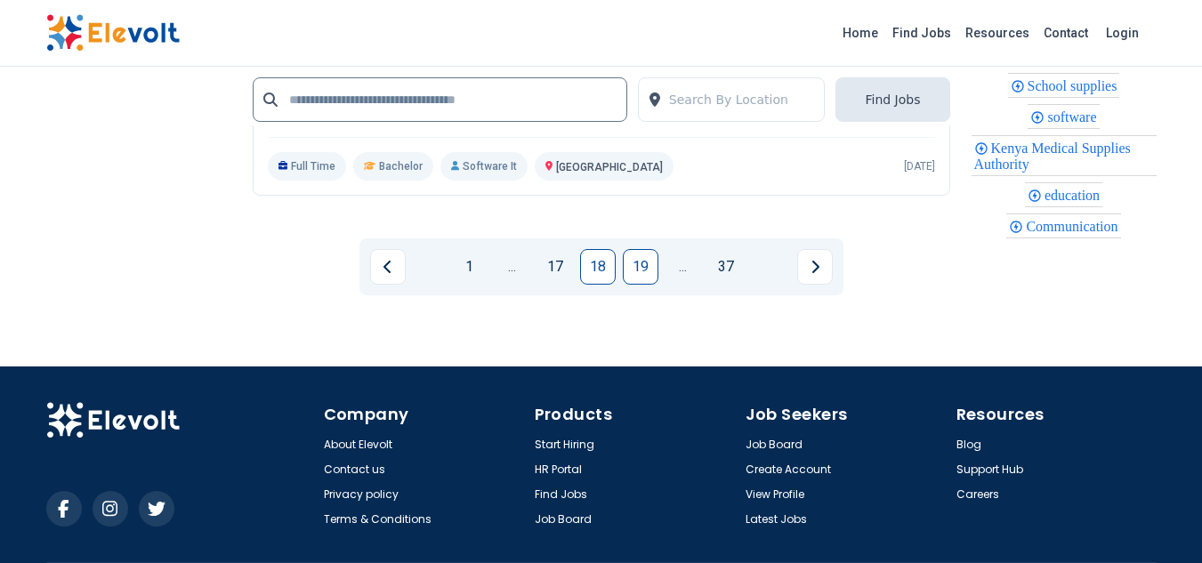
click at [637, 271] on link "19" at bounding box center [641, 267] width 36 height 36
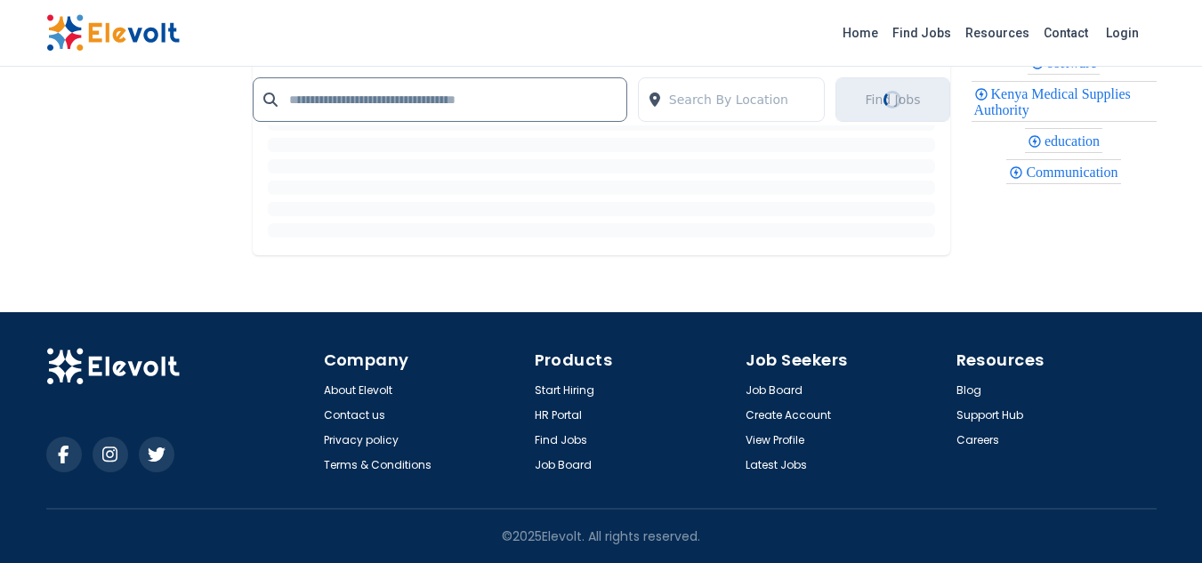
scroll to position [0, 0]
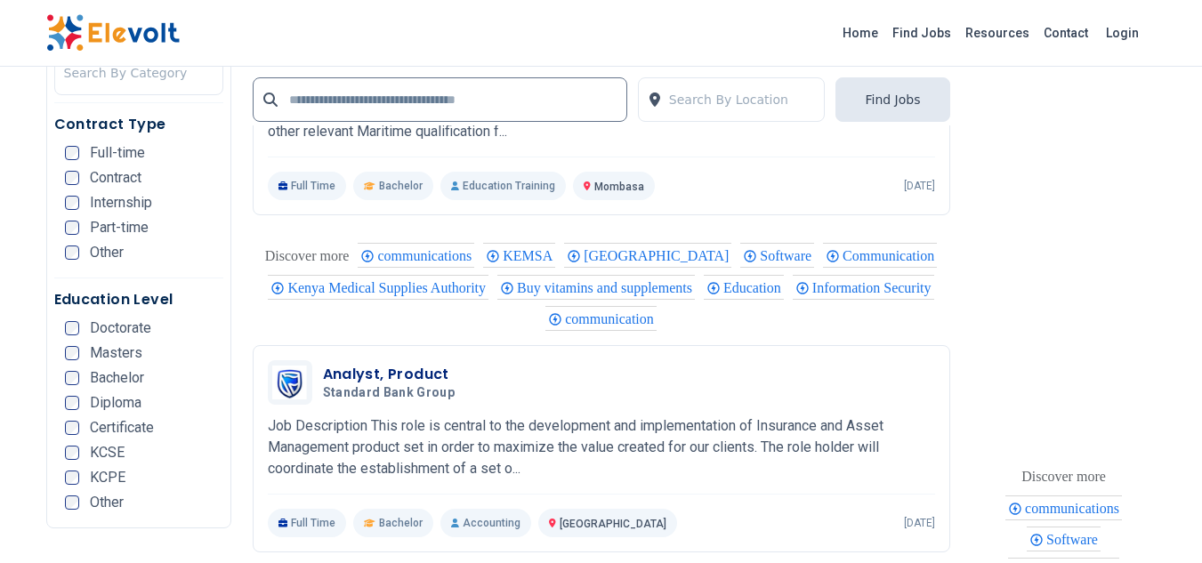
scroll to position [3916, 0]
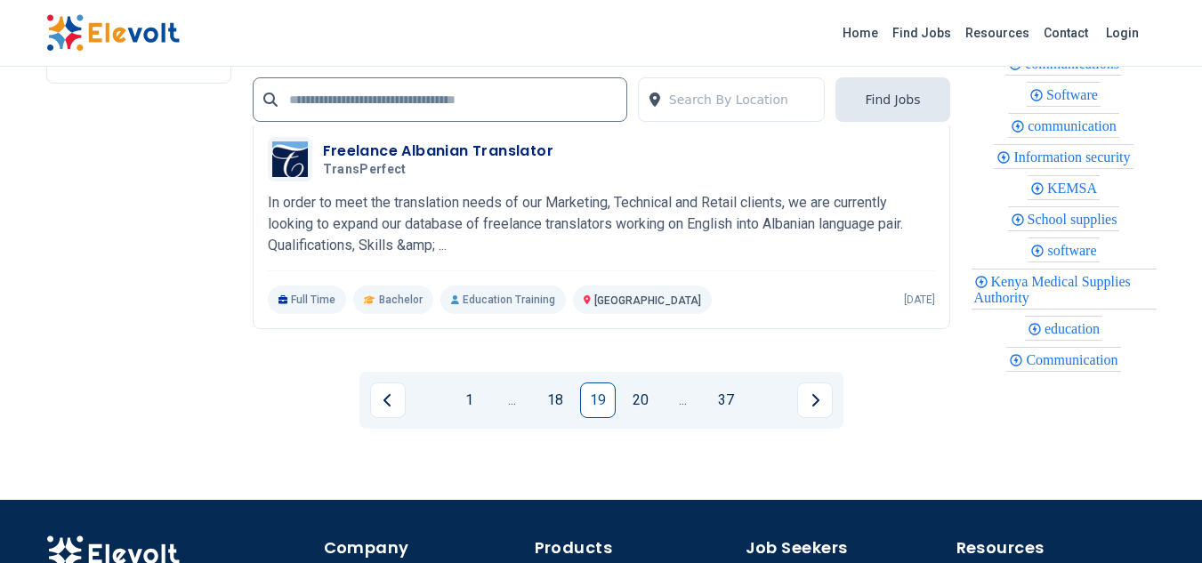
click at [640, 409] on link "20" at bounding box center [641, 401] width 36 height 36
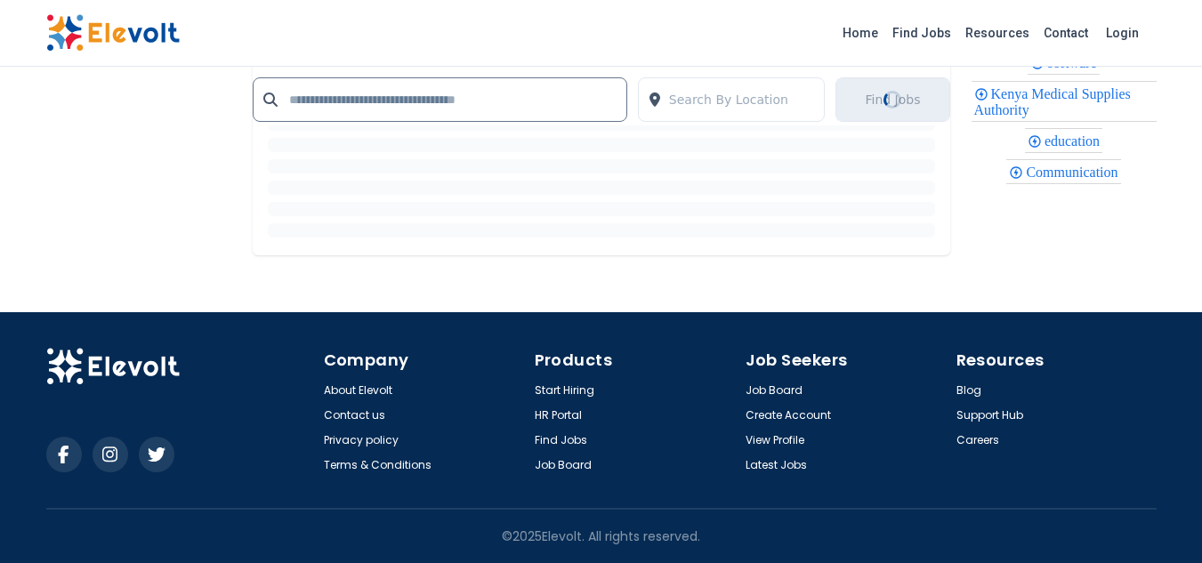
scroll to position [0, 0]
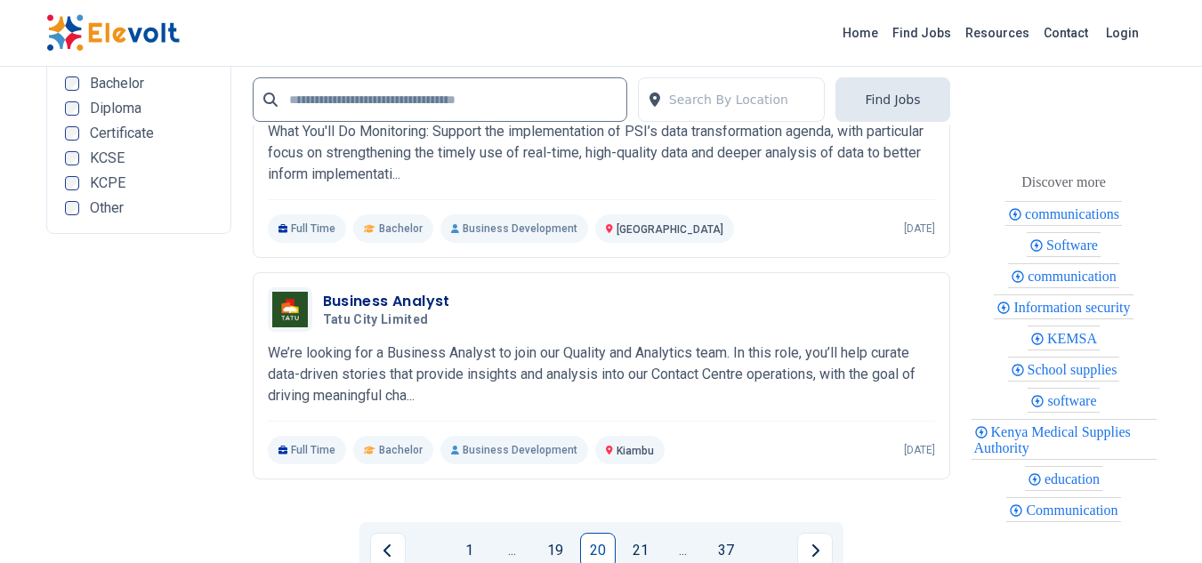
scroll to position [3916, 0]
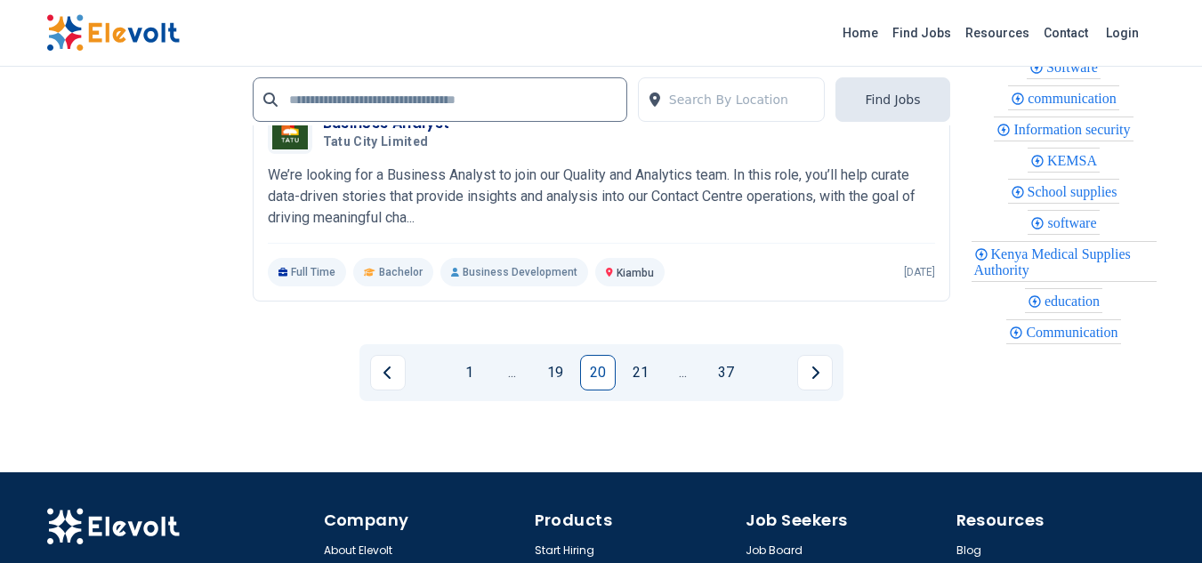
click at [627, 391] on link "21" at bounding box center [641, 373] width 36 height 36
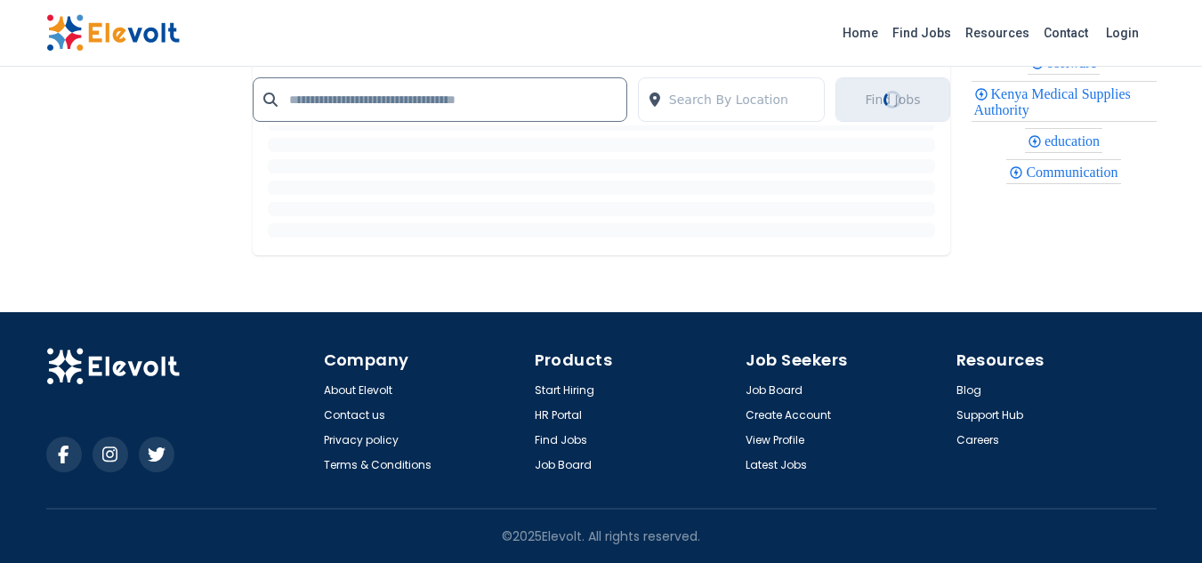
scroll to position [0, 0]
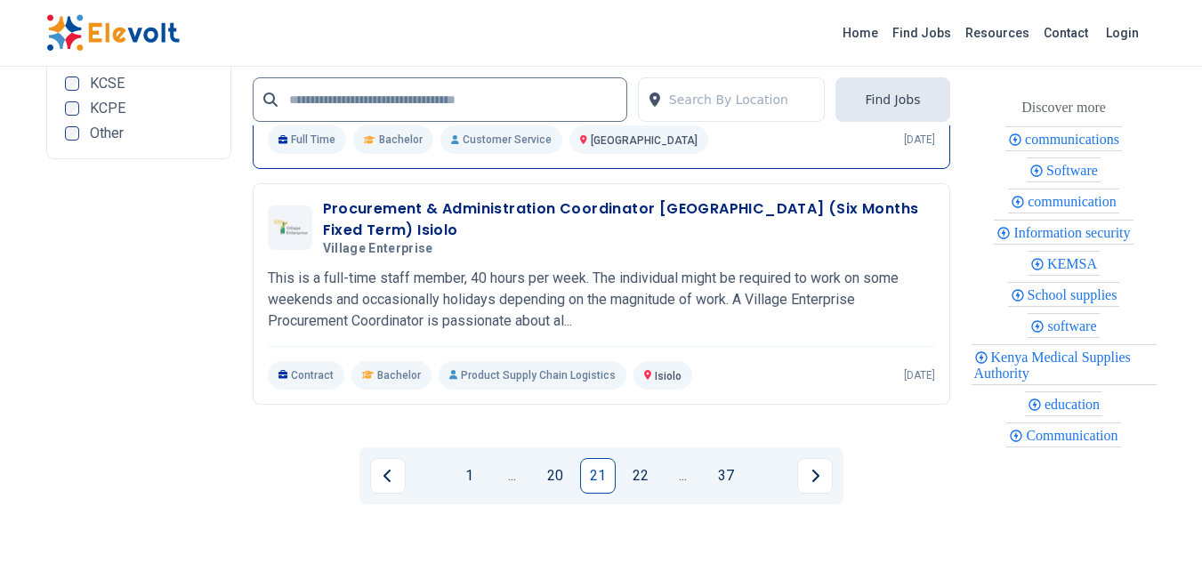
scroll to position [3916, 0]
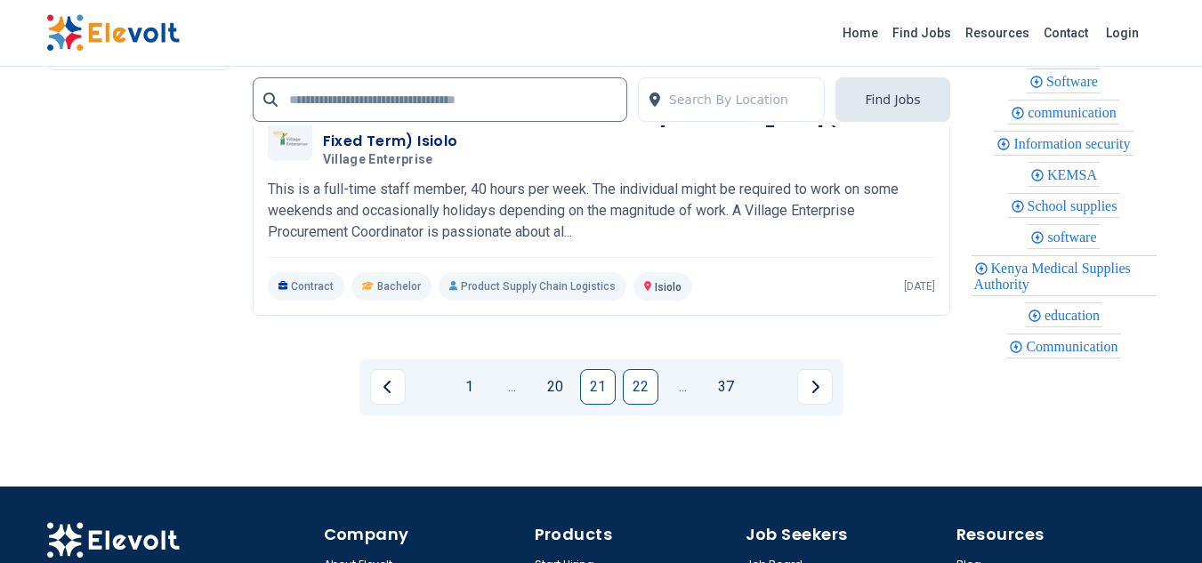
click at [657, 397] on link "22" at bounding box center [641, 387] width 36 height 36
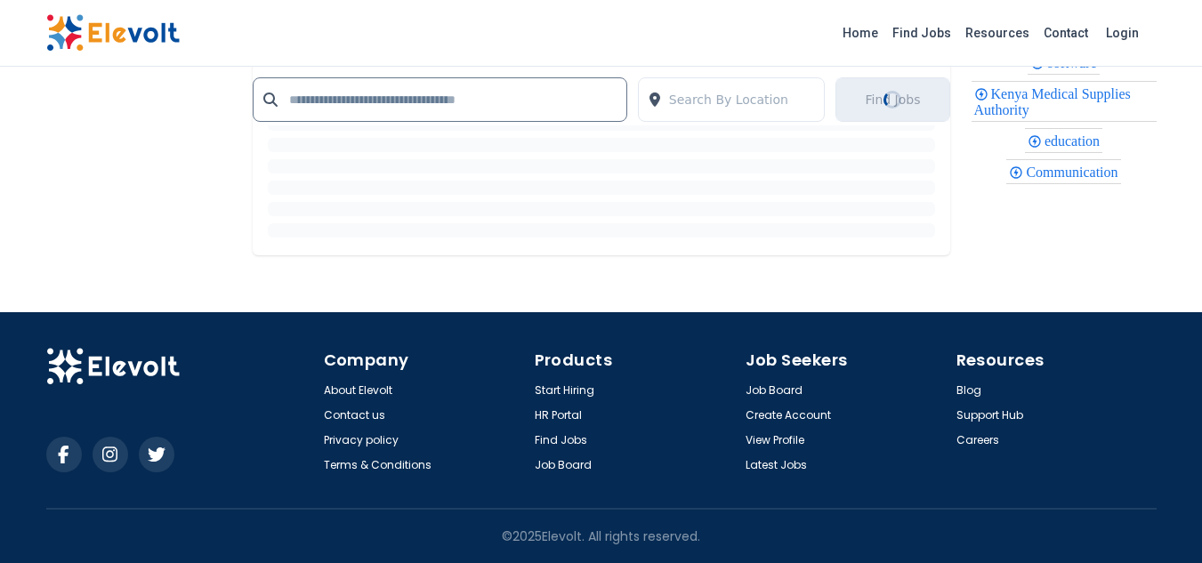
scroll to position [0, 0]
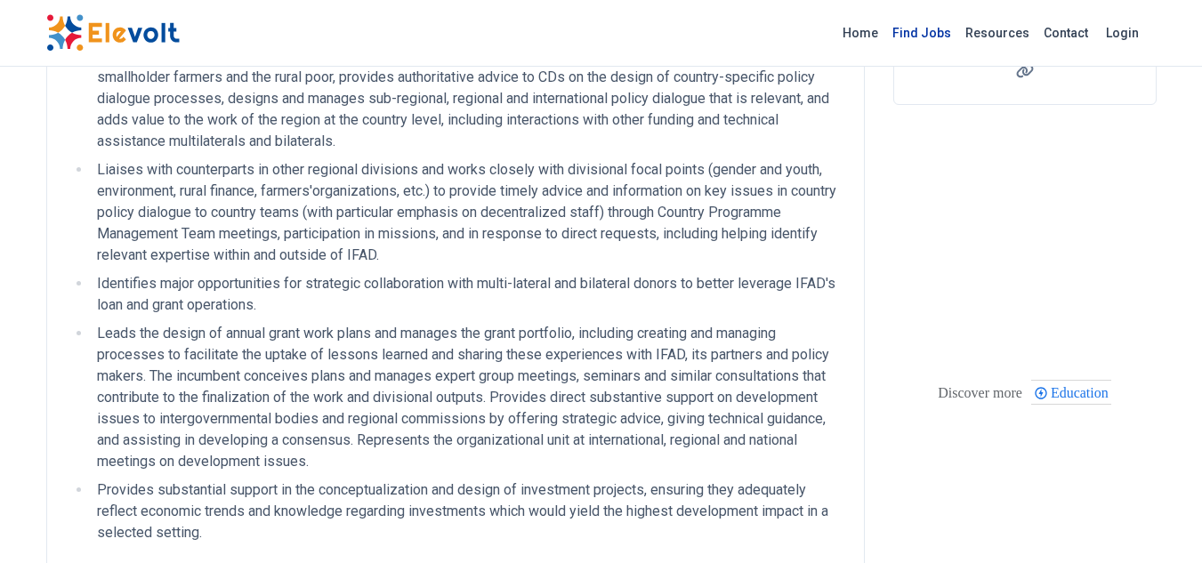
scroll to position [178, 0]
